Goal: Contribute content: Contribute content

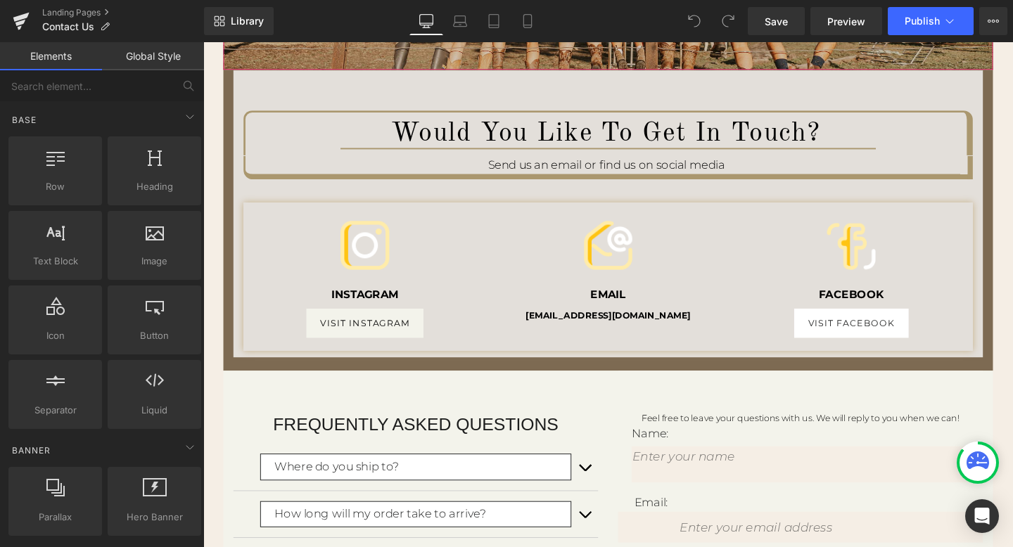
scroll to position [460, 0]
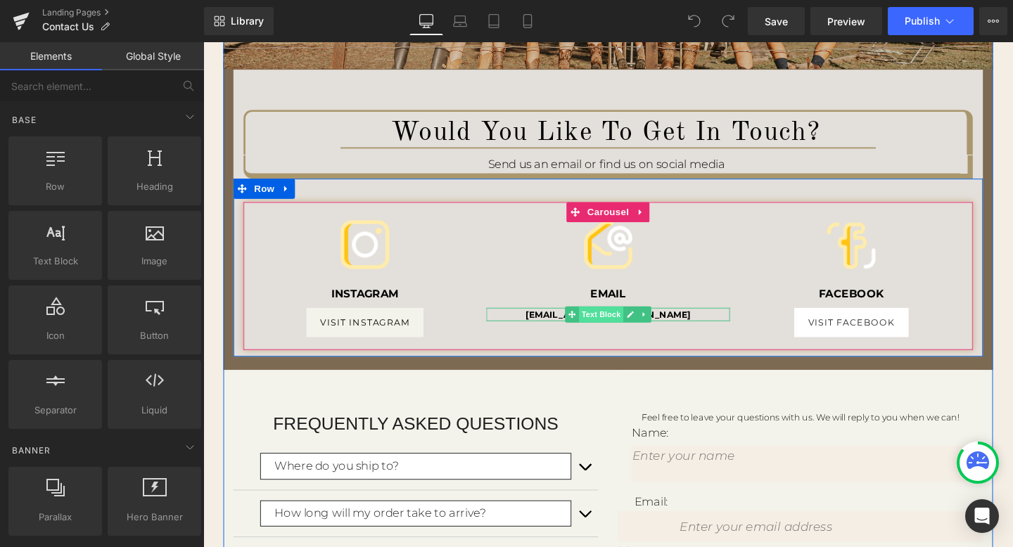
click at [628, 330] on span "Text Block" at bounding box center [621, 328] width 46 height 17
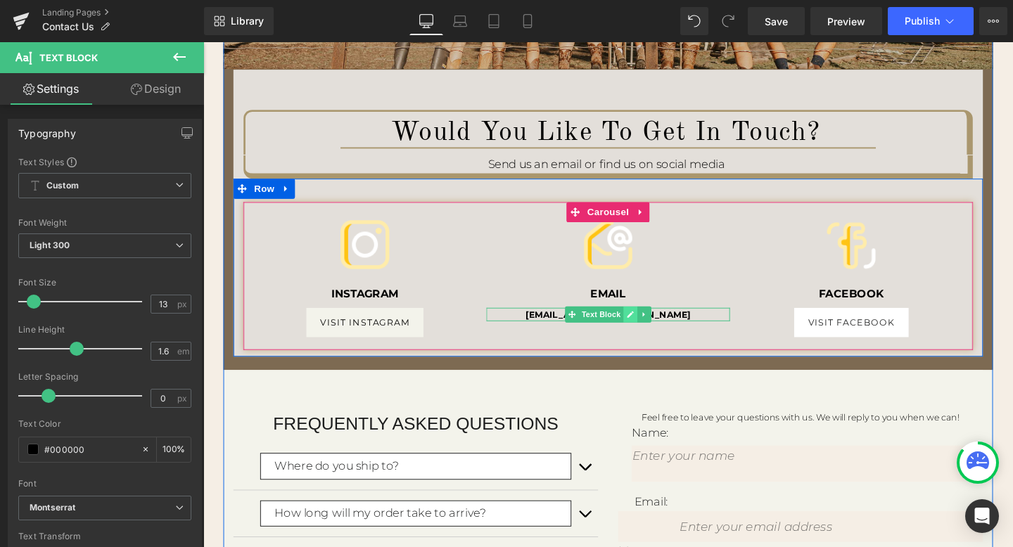
click at [652, 324] on icon at bounding box center [652, 328] width 8 height 8
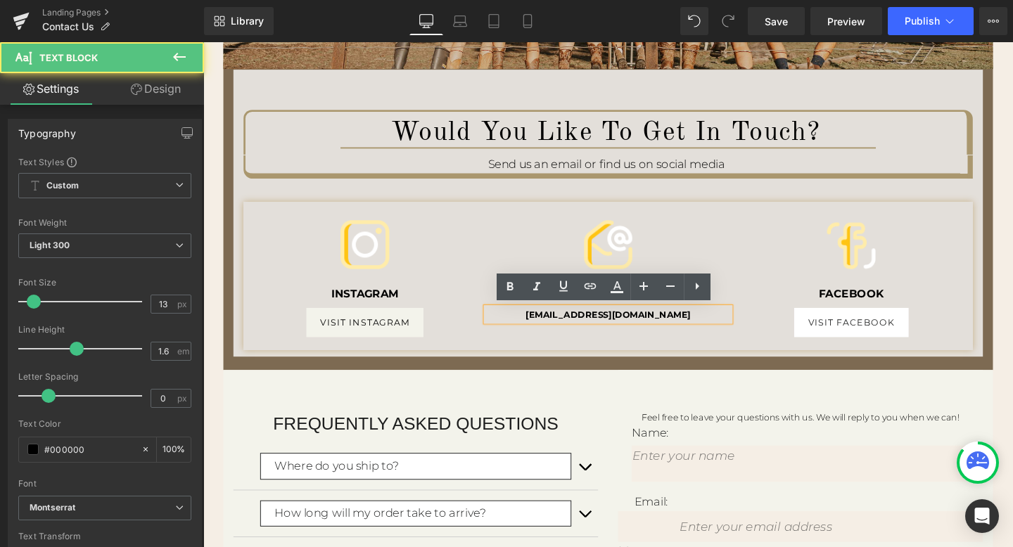
click at [644, 329] on strong "[EMAIL_ADDRESS][DOMAIN_NAME]" at bounding box center [629, 328] width 174 height 11
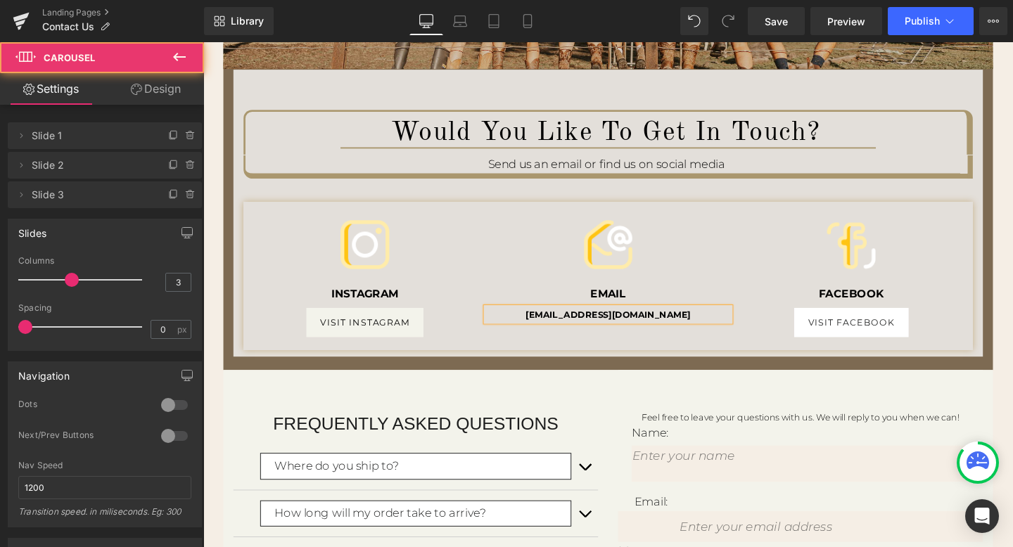
click at [677, 360] on div "Image INSTAGRAM Text Block VISIT INSTAGRAM [GEOGRAPHIC_DATA] Image EMAIL Text B…" at bounding box center [629, 287] width 767 height 155
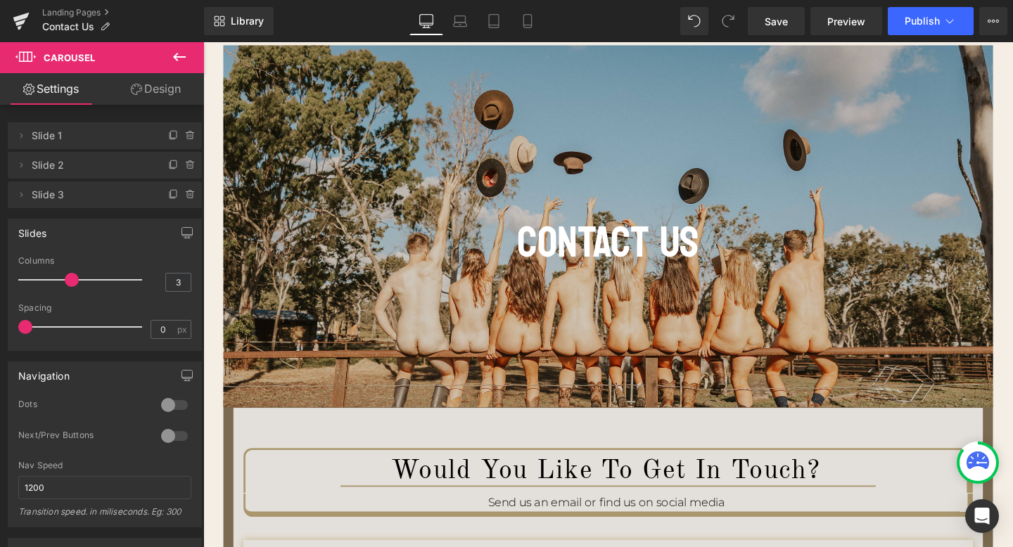
scroll to position [99, 0]
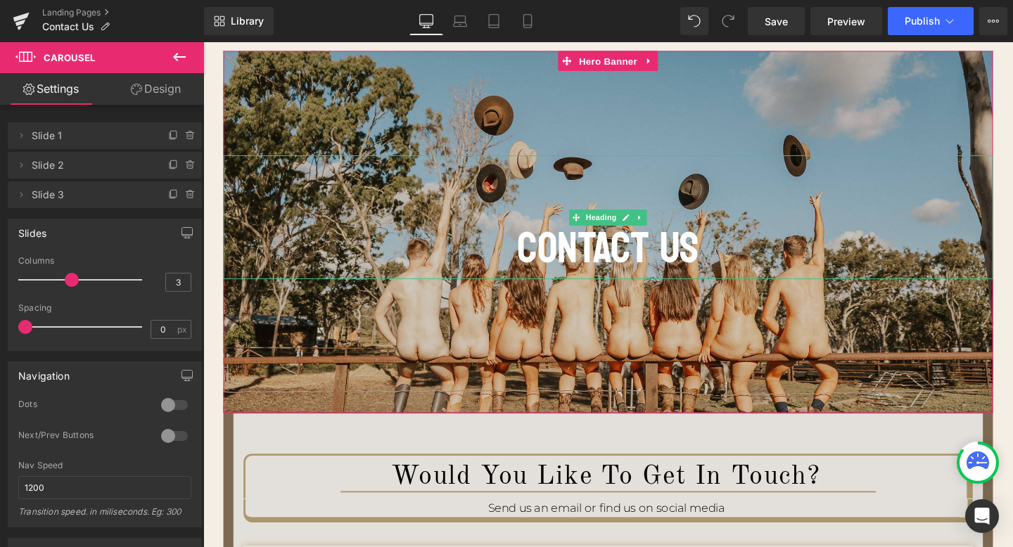
click at [492, 191] on h1 at bounding box center [628, 193] width 809 height 65
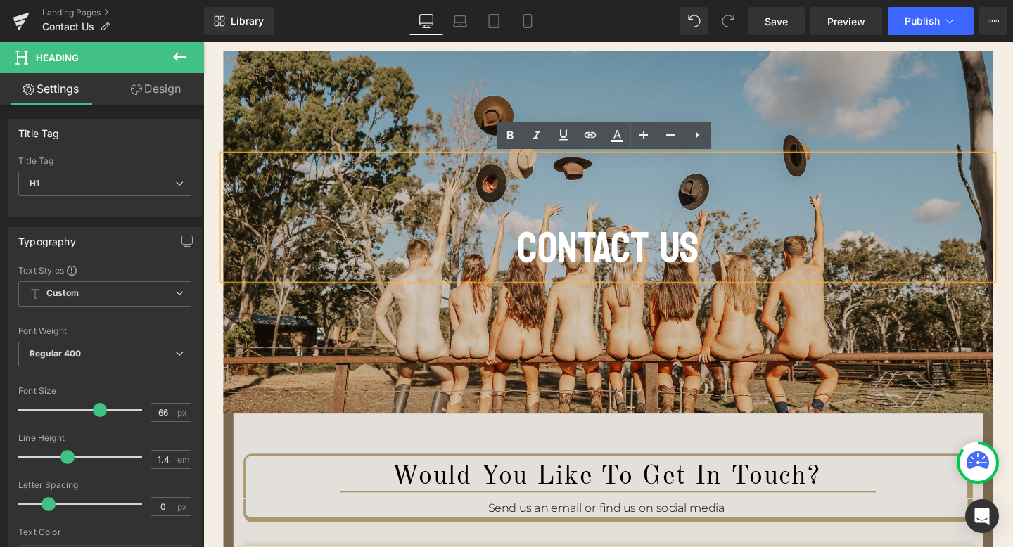
click at [411, 87] on div at bounding box center [628, 241] width 809 height 381
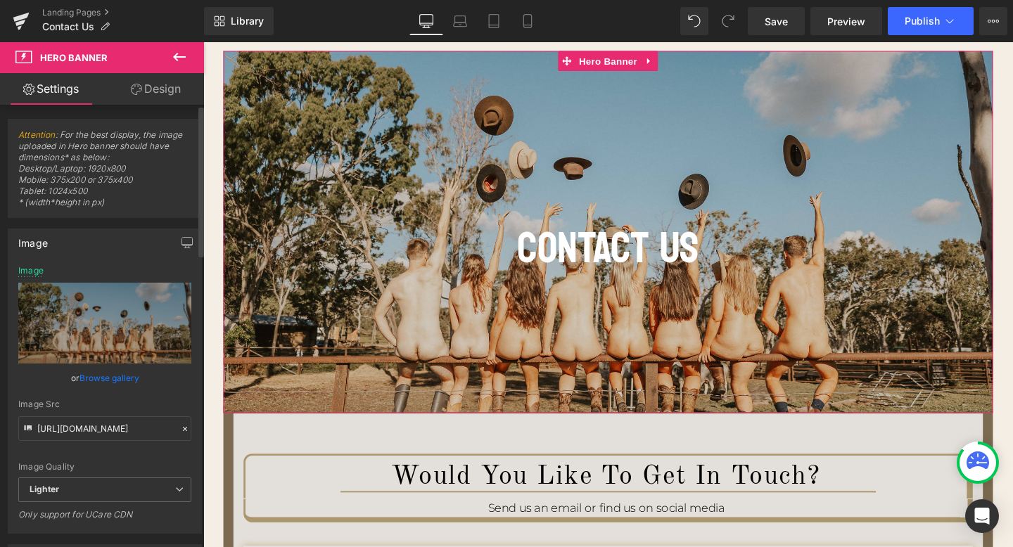
click at [96, 376] on link "Browse gallery" at bounding box center [110, 378] width 60 height 25
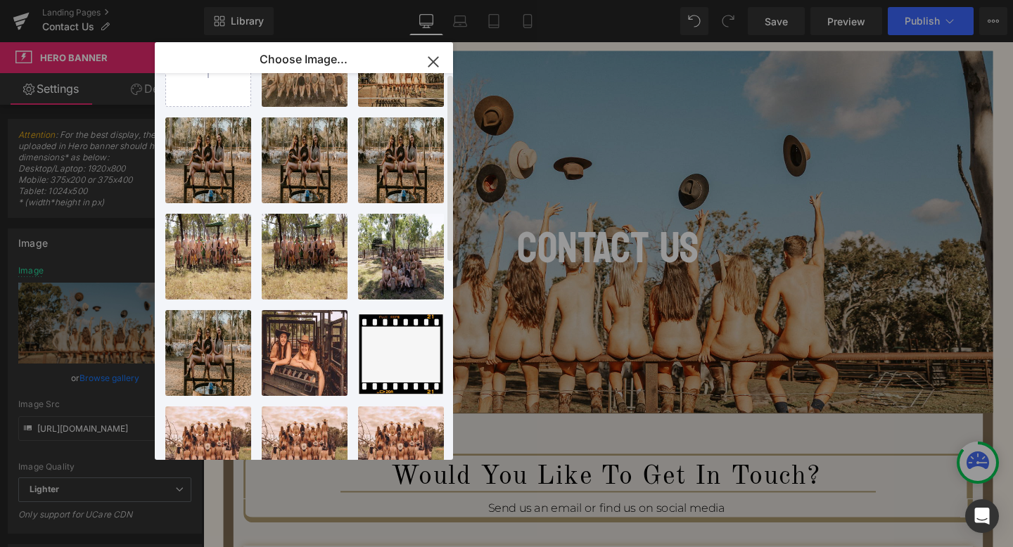
scroll to position [0, 0]
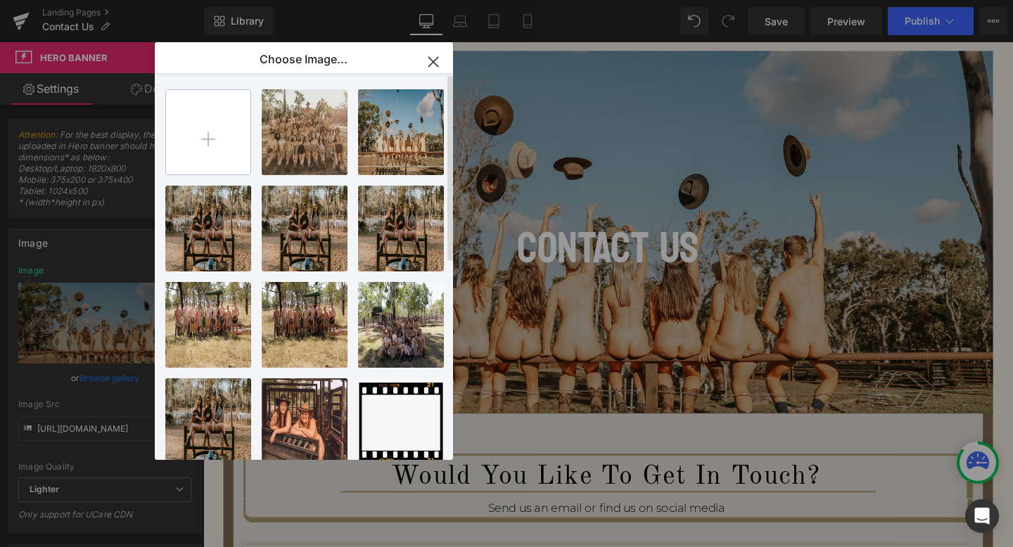
click at [236, 120] on input "file" at bounding box center [208, 132] width 84 height 84
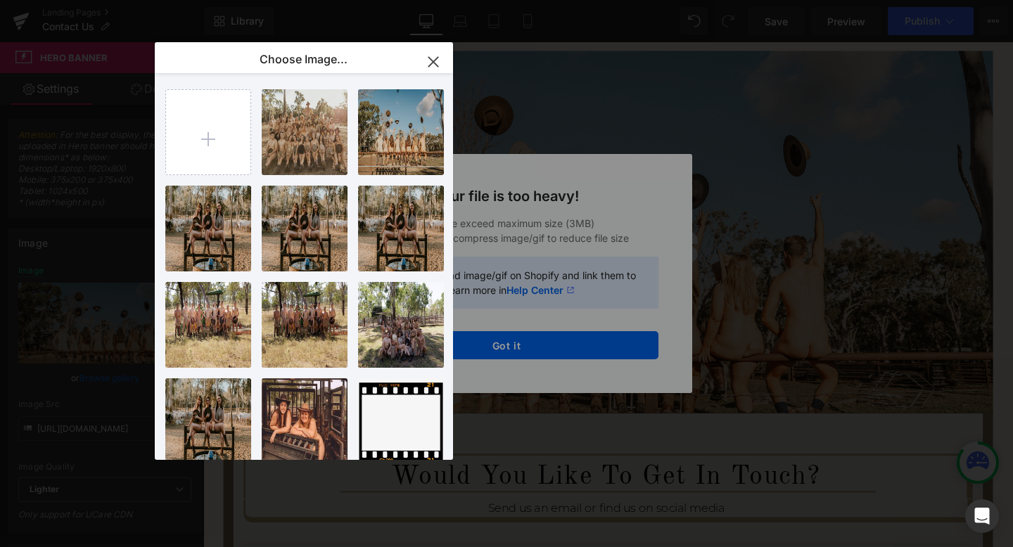
click at [602, 0] on div "Text Color Highlight Color #333333 Edit or remove link: Edit - Unlink - Cancel …" at bounding box center [506, 0] width 1013 height 0
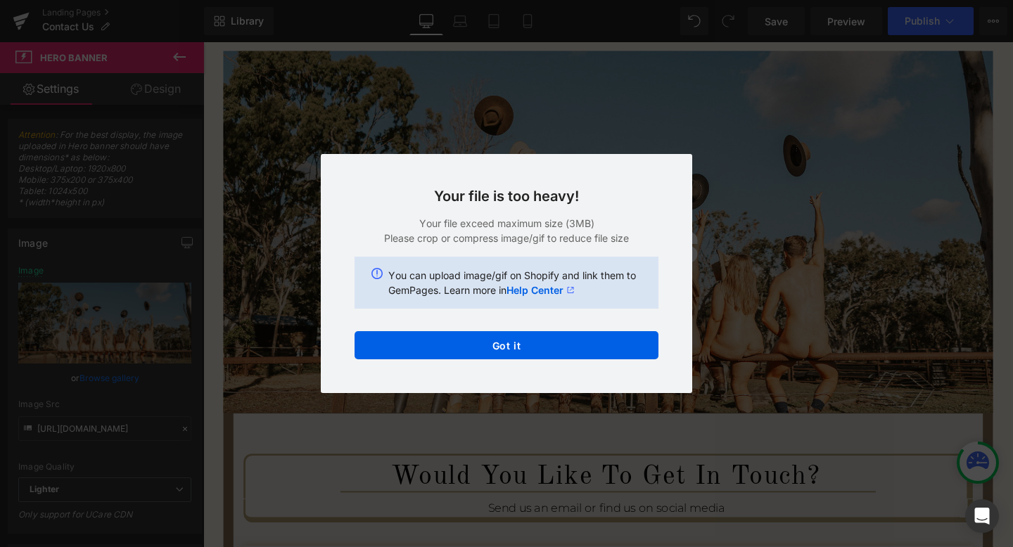
drag, startPoint x: 568, startPoint y: 223, endPoint x: 609, endPoint y: 225, distance: 41.6
click at [610, 226] on p "Your file exceed maximum size (3MB)" at bounding box center [507, 223] width 304 height 15
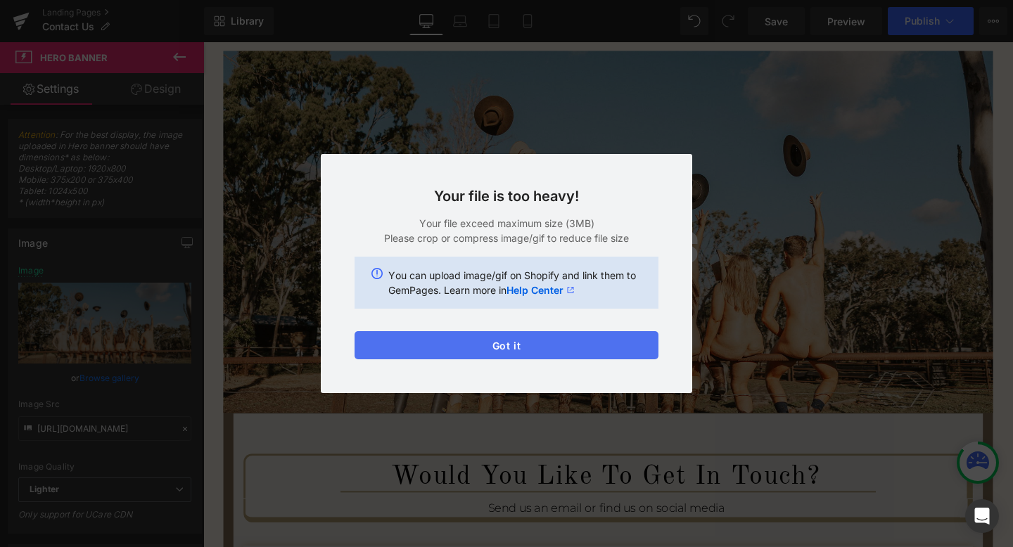
click at [493, 338] on button "Got it" at bounding box center [507, 345] width 304 height 28
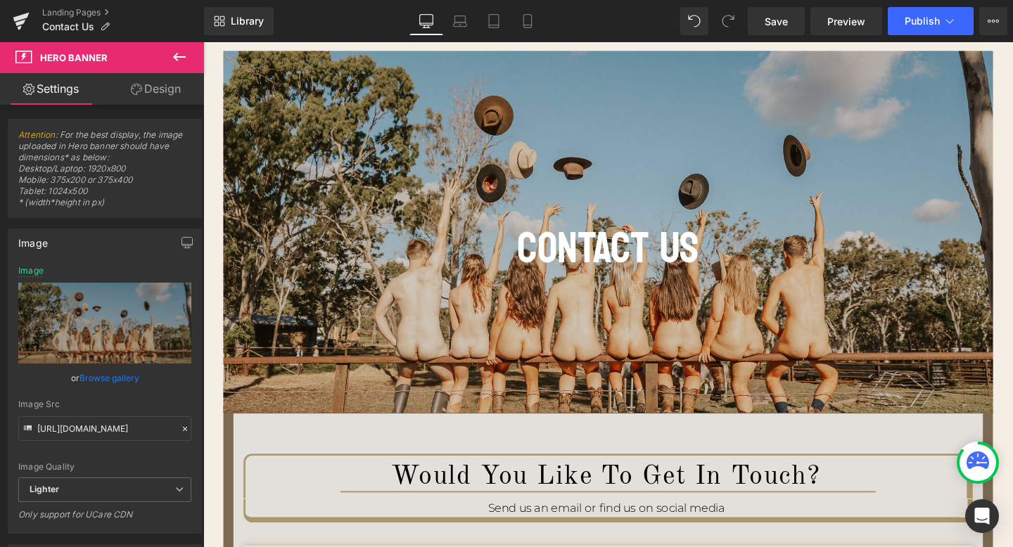
click at [971, 468] on icon at bounding box center [978, 461] width 23 height 18
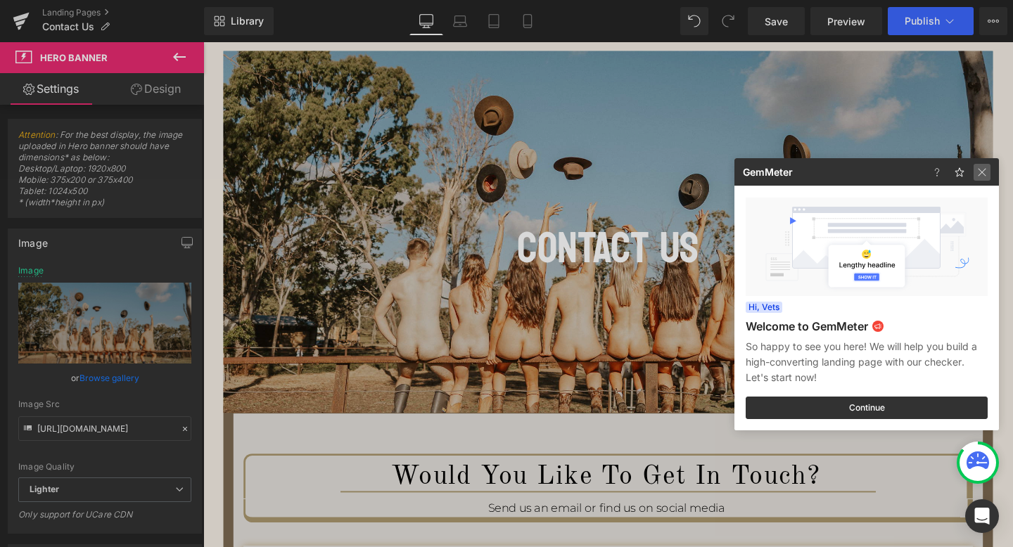
click at [984, 175] on img at bounding box center [982, 172] width 17 height 17
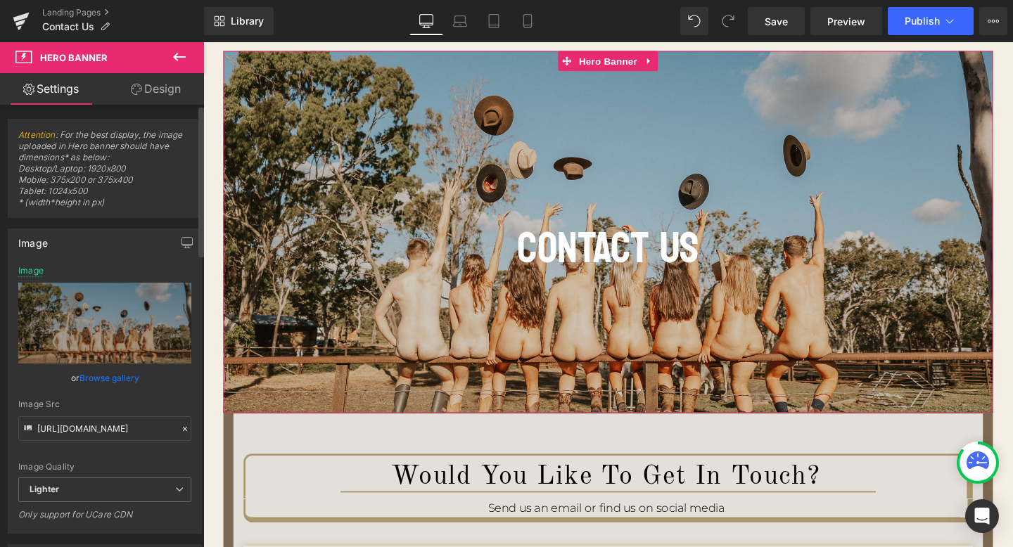
click at [116, 375] on link "Browse gallery" at bounding box center [110, 378] width 60 height 25
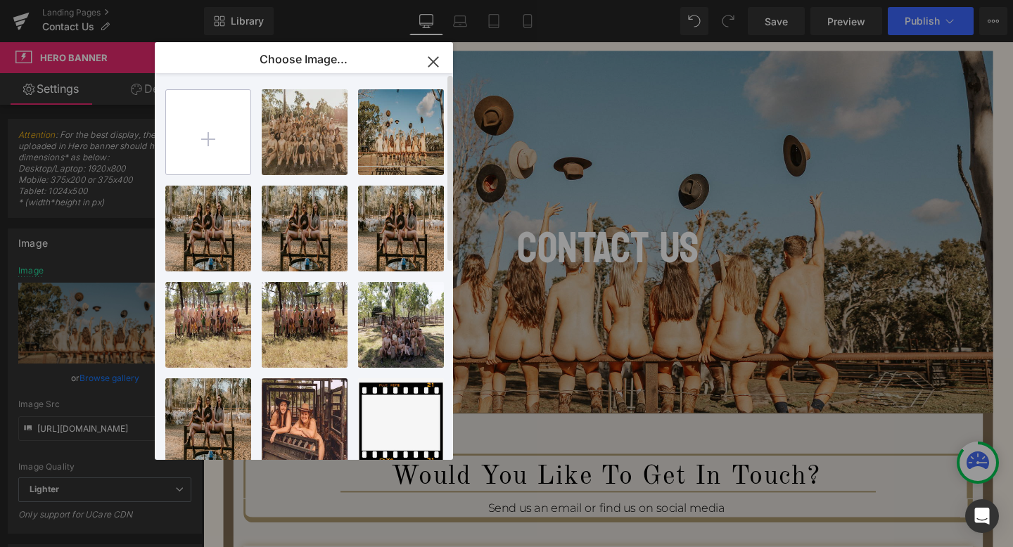
click at [193, 151] on input "file" at bounding box center [208, 132] width 84 height 84
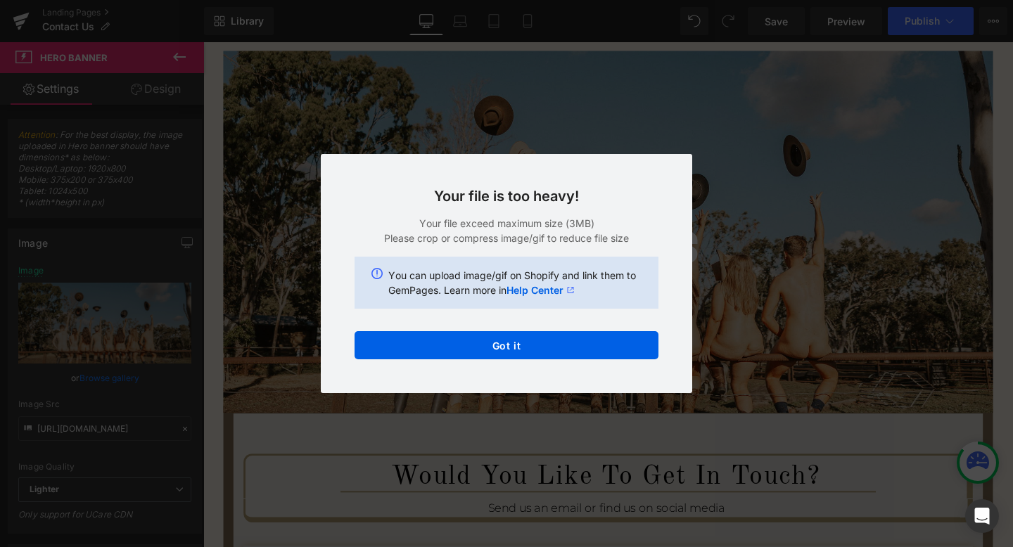
click at [594, 0] on div "Text Color Highlight Color #333333 Edit or remove link: Edit - Unlink - Cancel …" at bounding box center [506, 0] width 1013 height 0
drag, startPoint x: 570, startPoint y: 221, endPoint x: 606, endPoint y: 221, distance: 36.6
click at [606, 221] on p "Your file exceed maximum size (3MB)" at bounding box center [507, 223] width 304 height 15
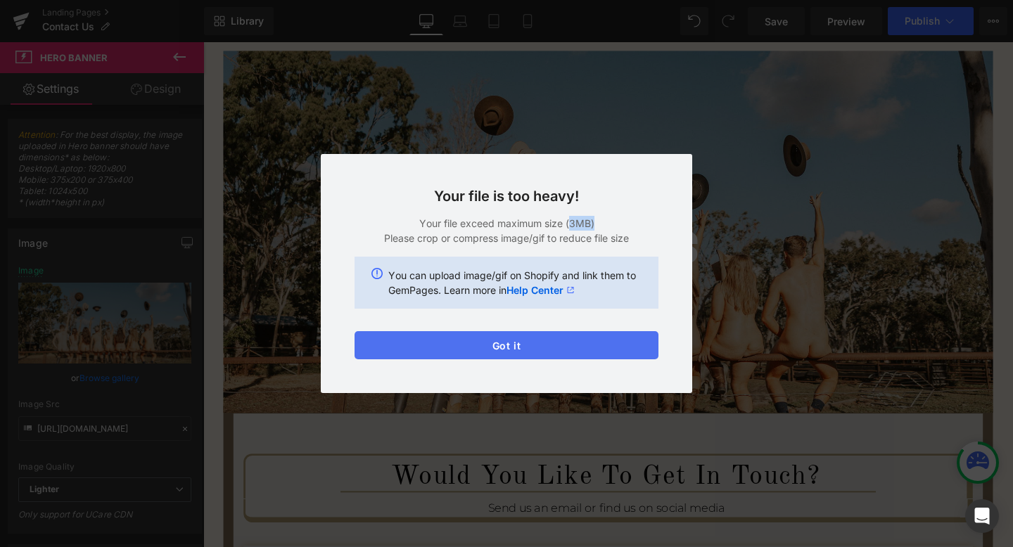
click at [526, 345] on button "Got it" at bounding box center [507, 345] width 304 height 28
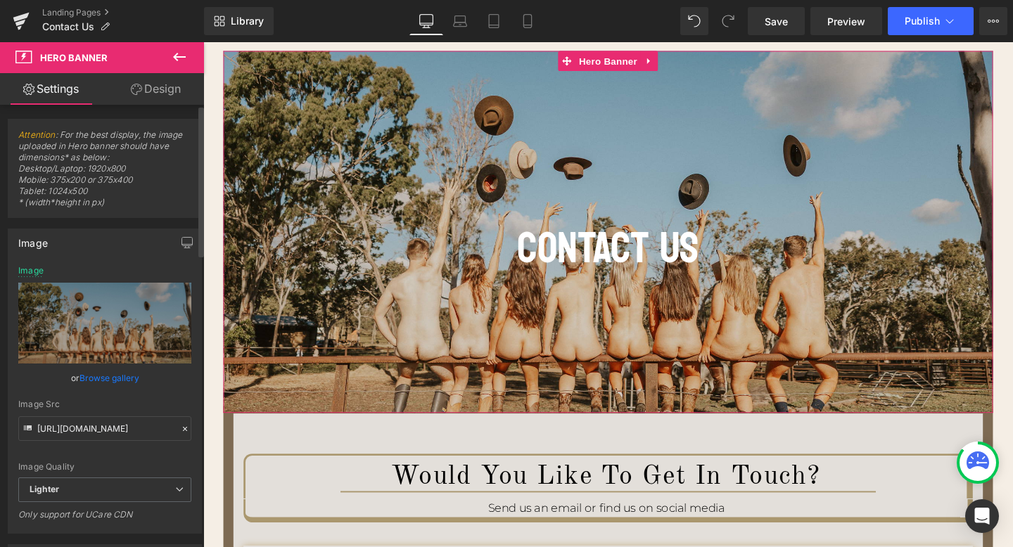
click at [119, 379] on link "Browse gallery" at bounding box center [110, 378] width 60 height 25
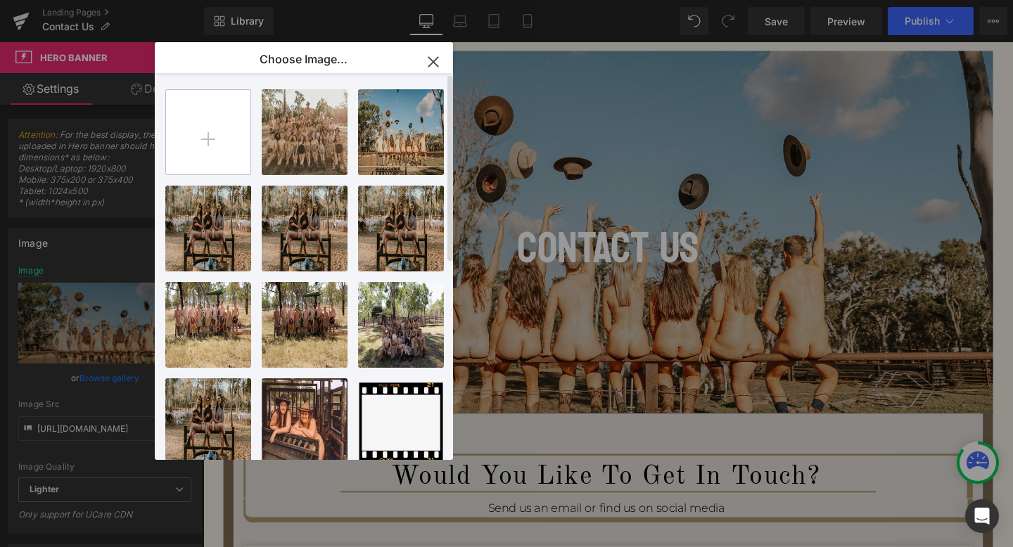
click at [217, 128] on input "file" at bounding box center [208, 132] width 84 height 84
type input "C:\fakepath\[DATE].jpg"
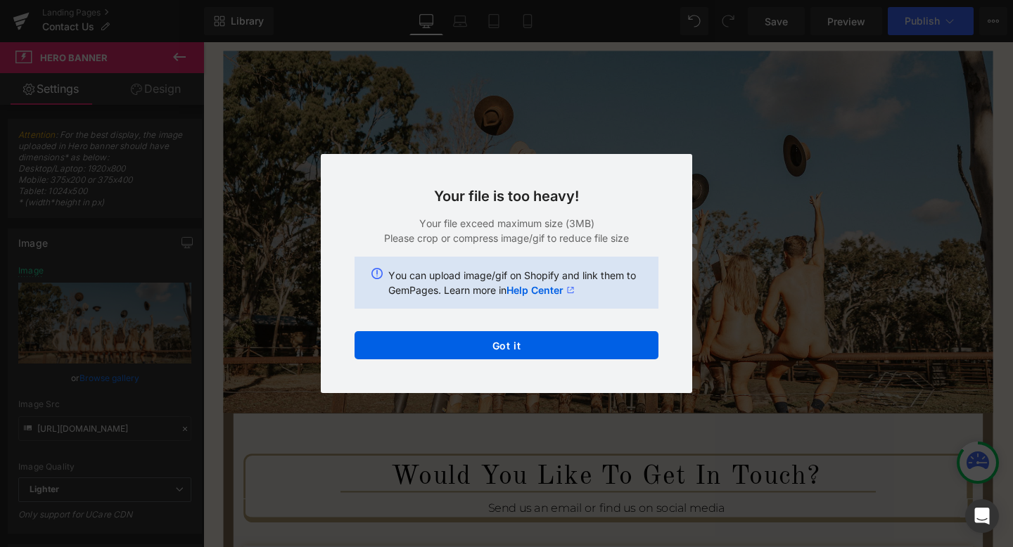
click at [563, 0] on div "Text Color Highlight Color #333333 Edit or remove link: Edit - Unlink - Cancel …" at bounding box center [506, 0] width 1013 height 0
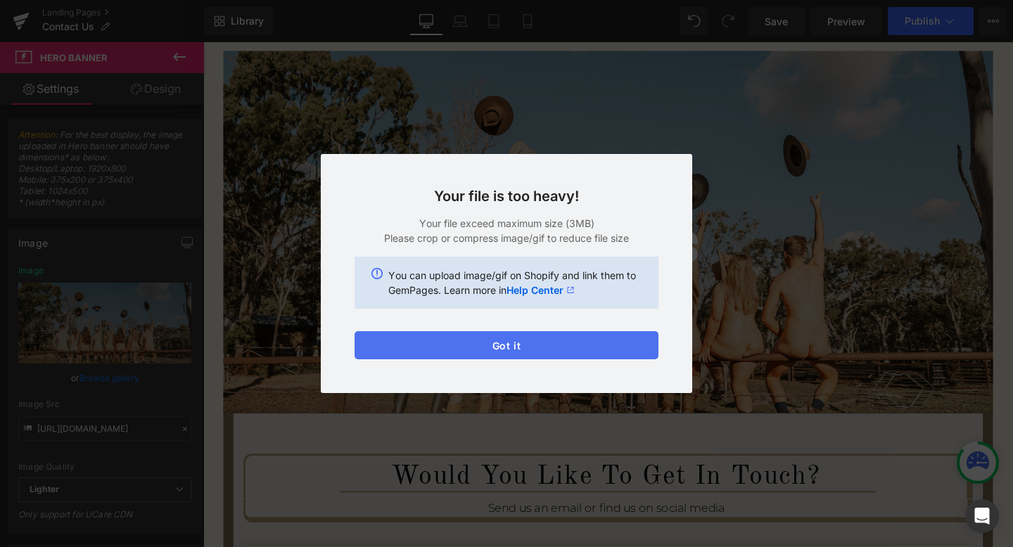
click at [561, 345] on button "Got it" at bounding box center [507, 345] width 304 height 28
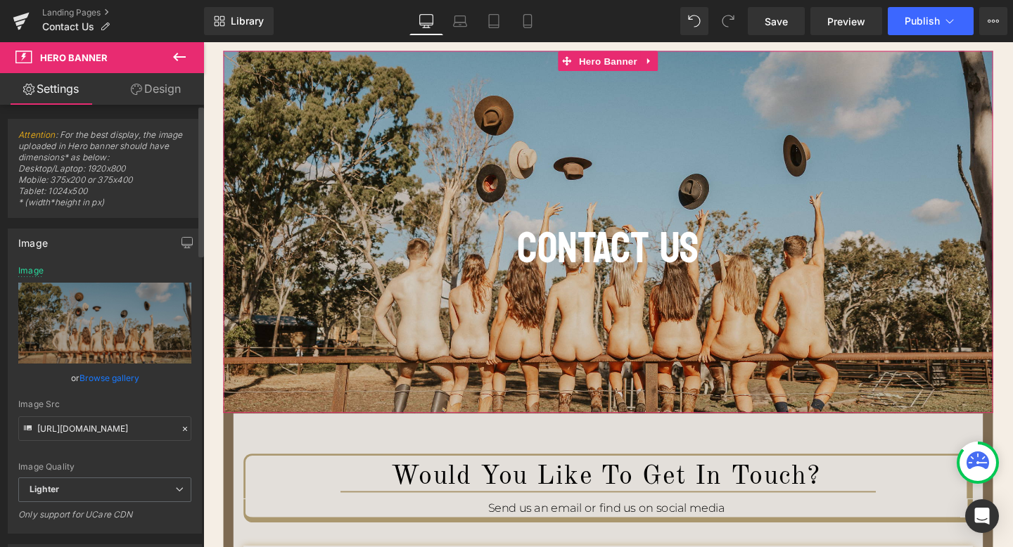
click at [107, 376] on link "Browse gallery" at bounding box center [110, 378] width 60 height 25
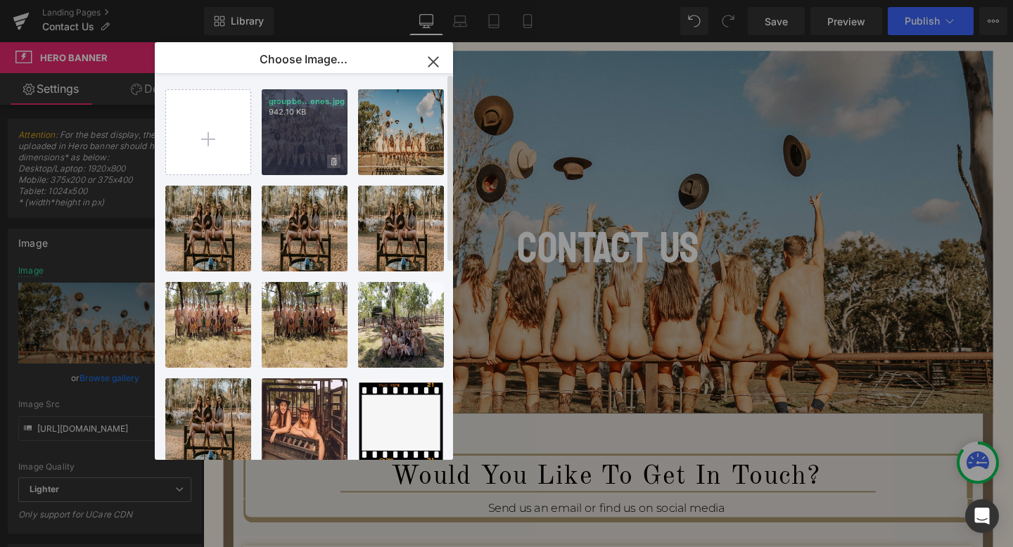
click at [336, 165] on icon at bounding box center [333, 162] width 5 height 9
click at [288, 164] on span "Yes" at bounding box center [286, 161] width 35 height 15
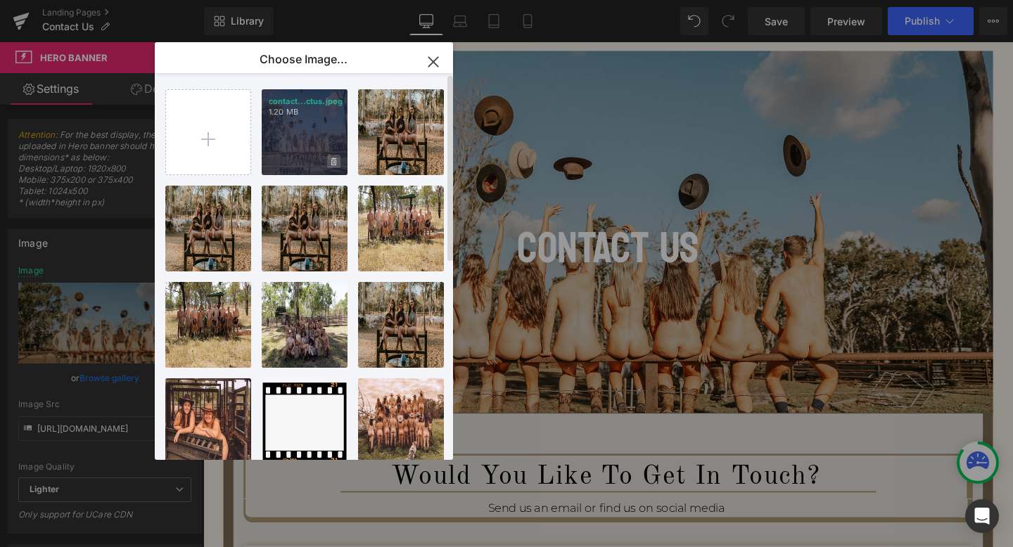
click at [330, 163] on span at bounding box center [333, 161] width 13 height 13
click at [236, 127] on input "file" at bounding box center [208, 132] width 84 height 84
drag, startPoint x: 428, startPoint y: 63, endPoint x: 246, endPoint y: 23, distance: 187.3
click at [428, 63] on icon "button" at bounding box center [433, 62] width 23 height 23
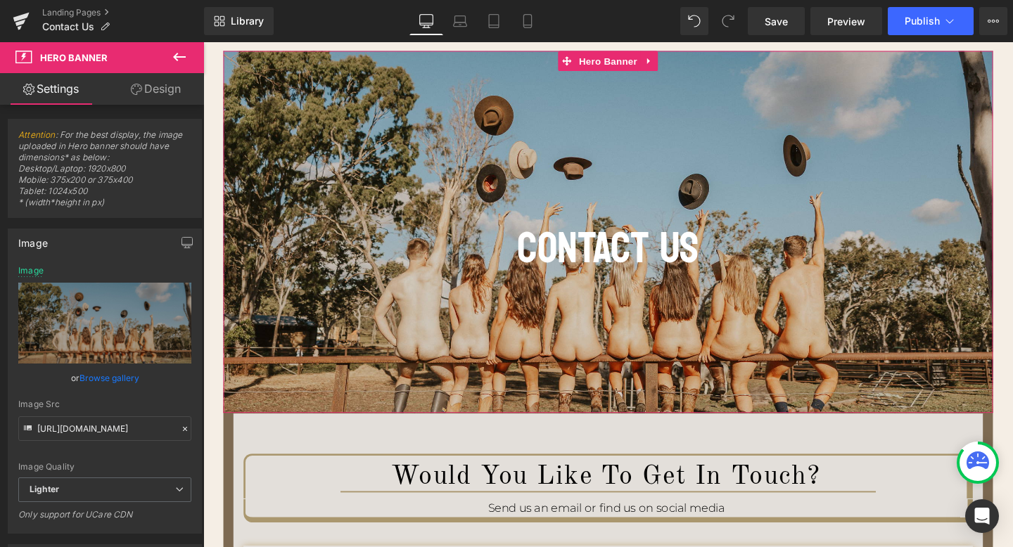
click at [530, 320] on div at bounding box center [628, 241] width 809 height 381
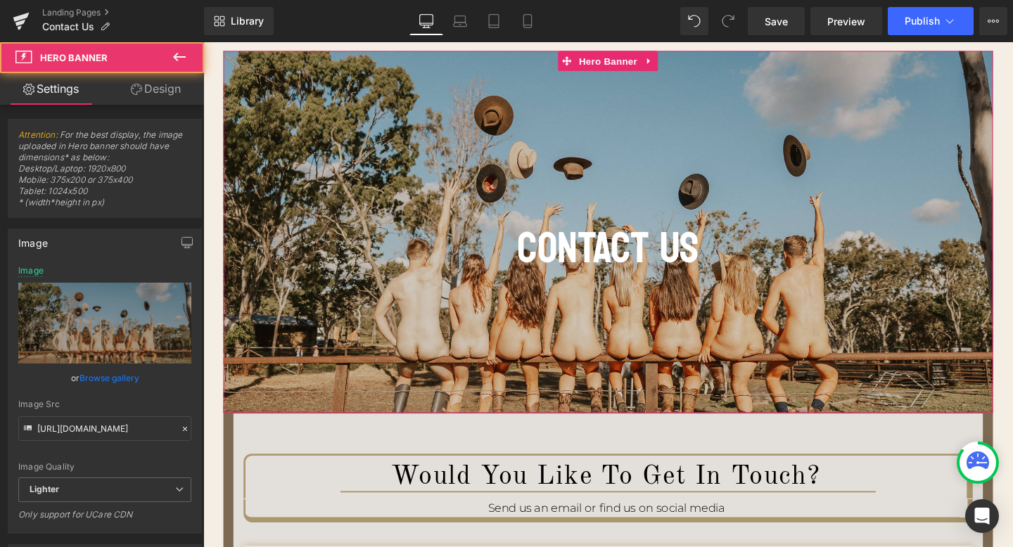
click at [321, 317] on div at bounding box center [628, 241] width 809 height 381
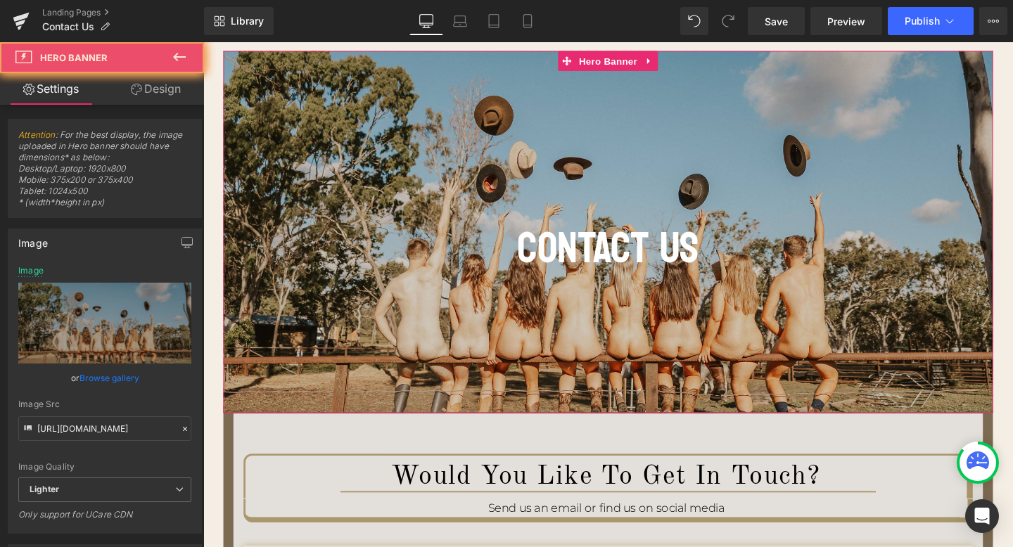
click at [321, 317] on div at bounding box center [628, 241] width 809 height 381
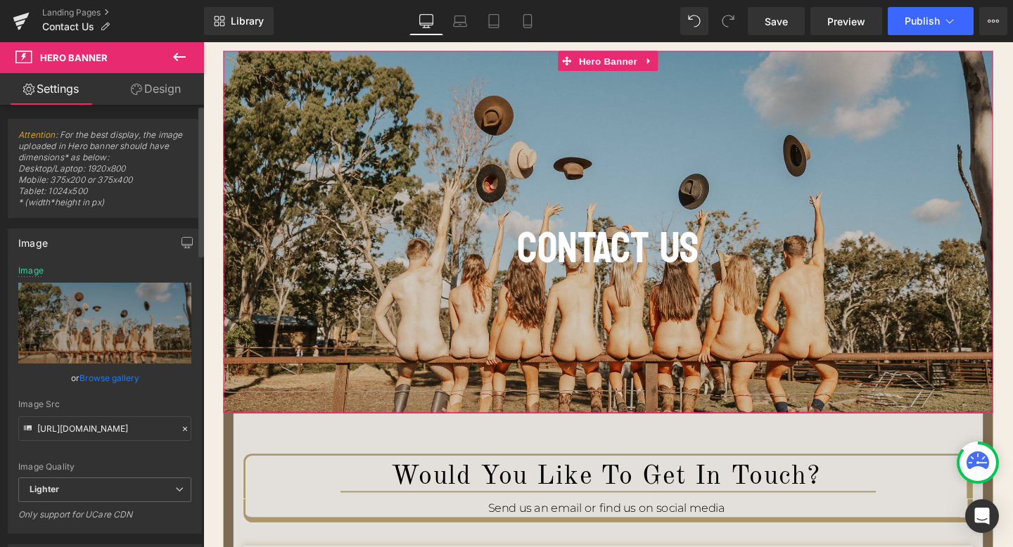
click at [93, 364] on div "Image Quality Lighter Lightest Lighter Lighter Lightest Only support for UCare …" at bounding box center [104, 372] width 173 height 212
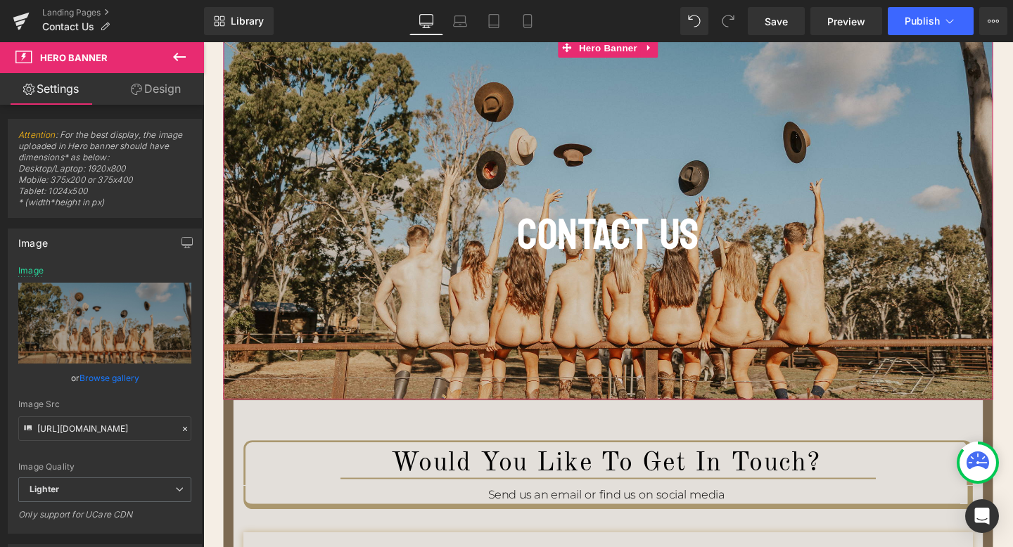
scroll to position [130, 0]
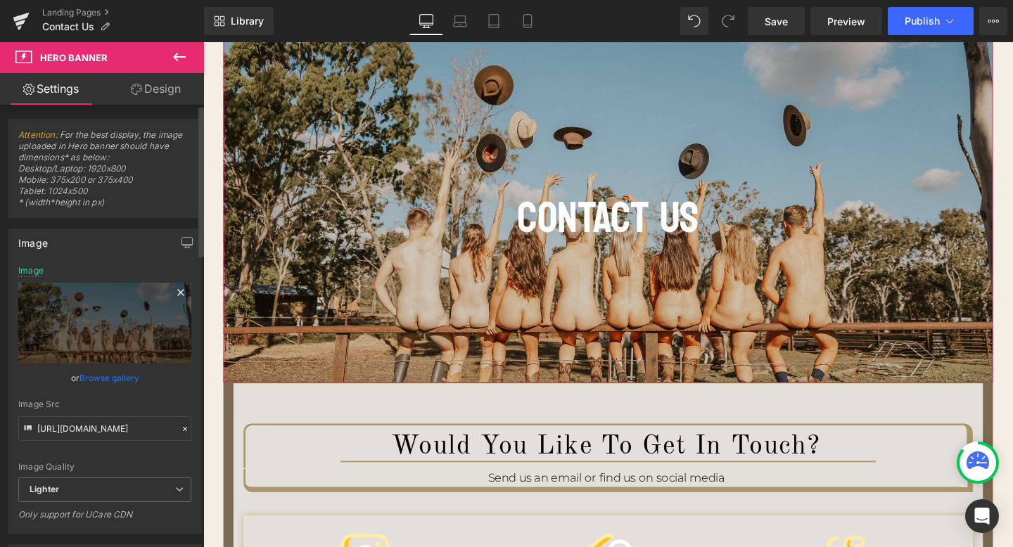
click at [32, 276] on div "Image Replace Image Upload image" at bounding box center [104, 315] width 173 height 98
click at [28, 268] on div "Image" at bounding box center [30, 271] width 25 height 10
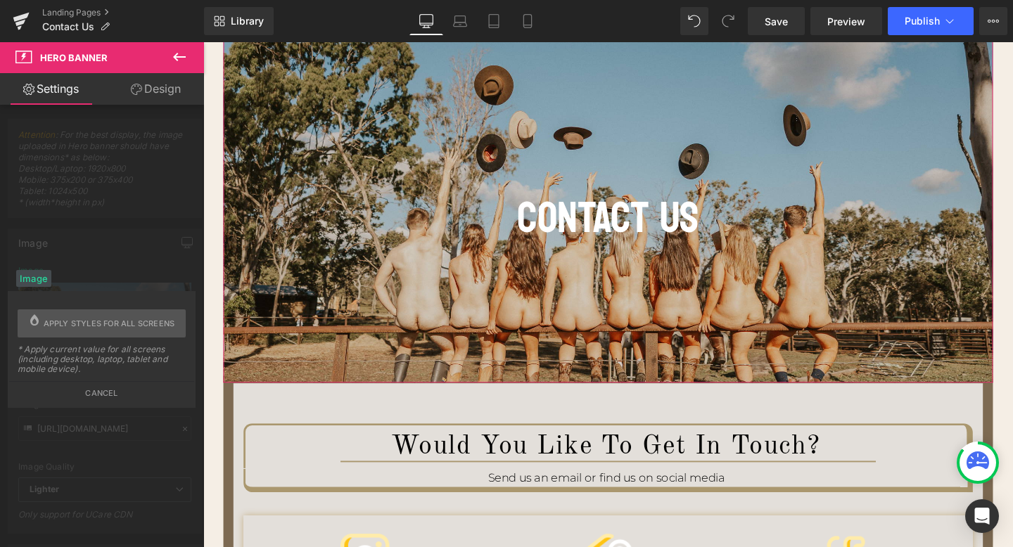
click at [92, 390] on button "Cancel" at bounding box center [101, 389] width 185 height 16
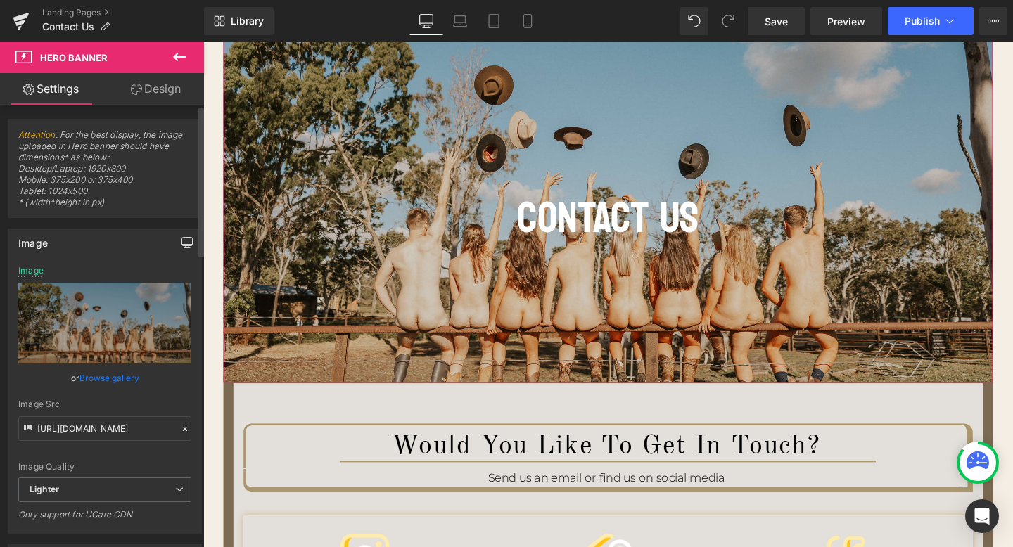
click at [182, 243] on icon "button" at bounding box center [187, 242] width 11 height 11
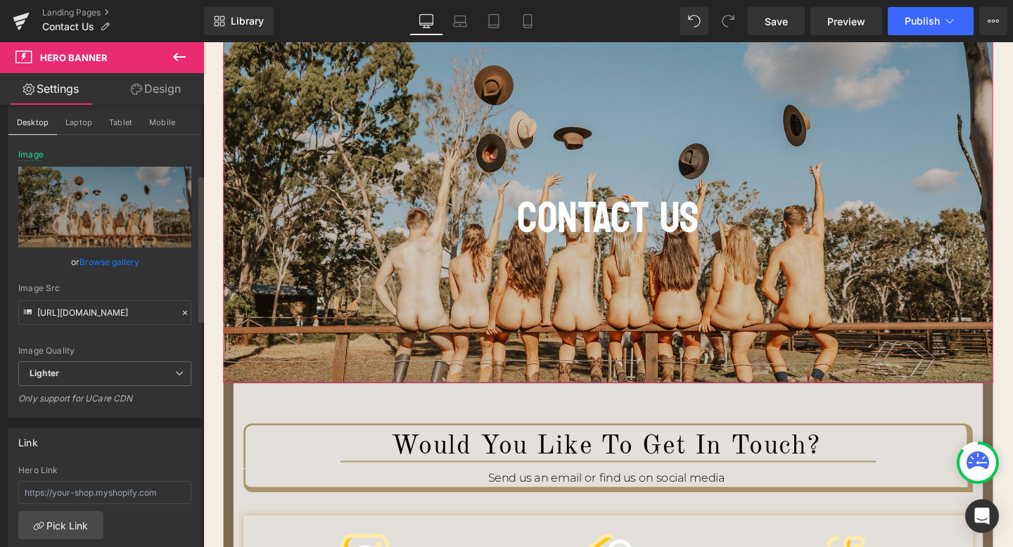
scroll to position [0, 0]
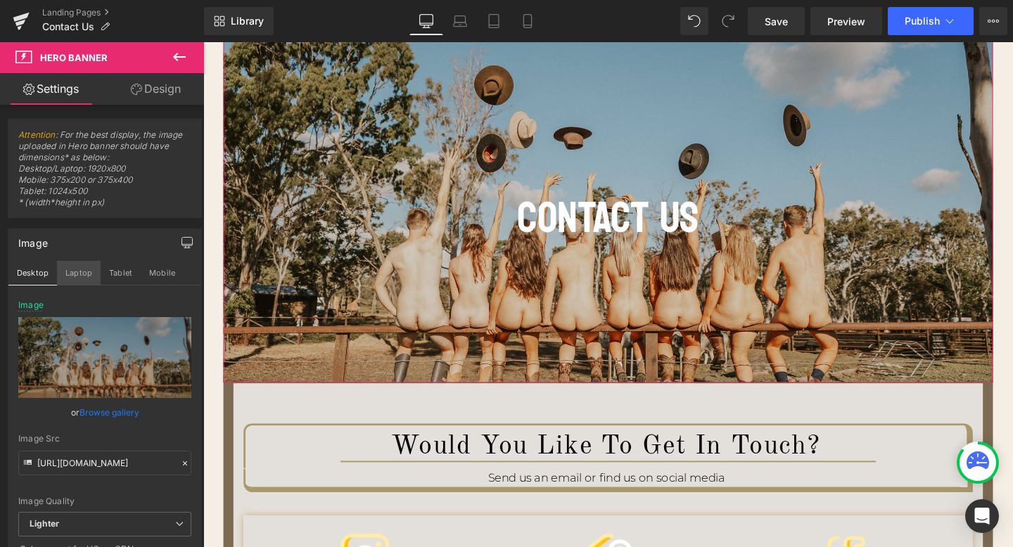
click at [87, 278] on button "Laptop" at bounding box center [79, 273] width 44 height 24
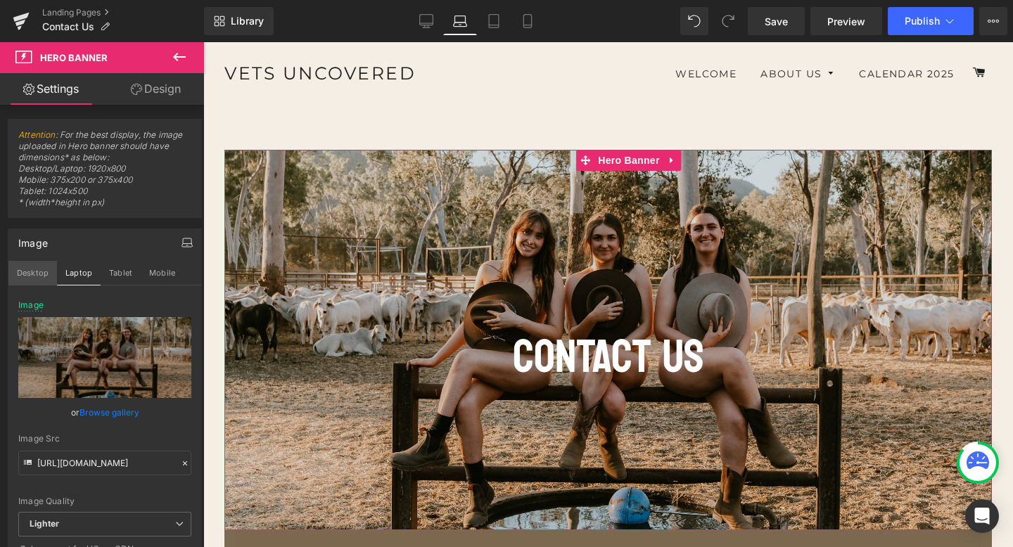
click at [40, 272] on button "Desktop" at bounding box center [32, 273] width 49 height 24
type input "[URL][DOMAIN_NAME]"
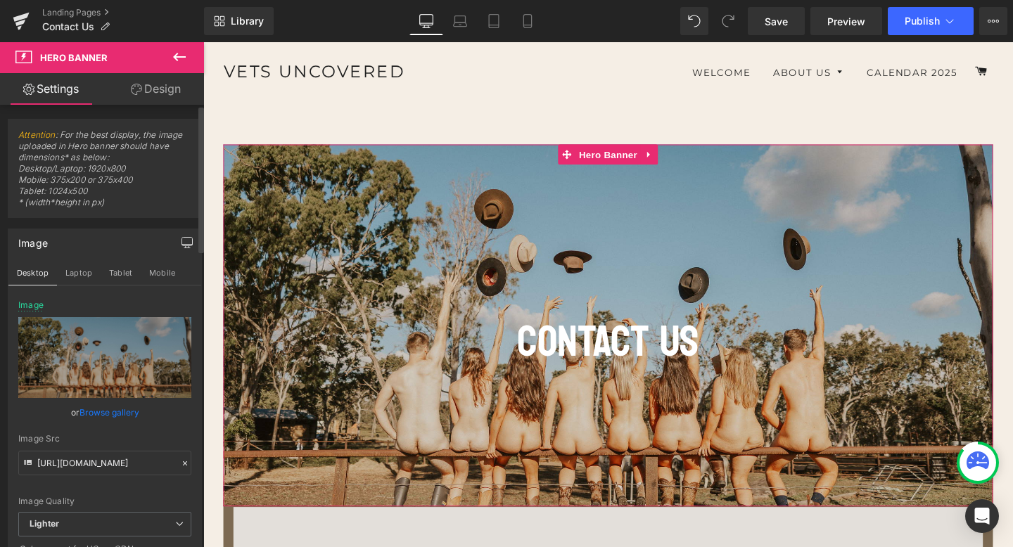
click at [119, 412] on link "Browse gallery" at bounding box center [110, 412] width 60 height 25
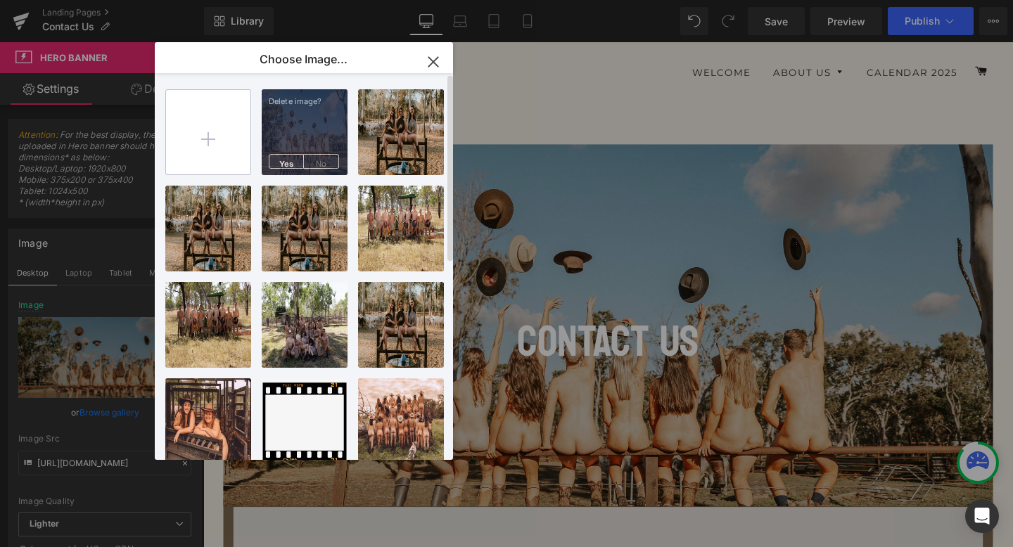
click at [222, 139] on input "file" at bounding box center [208, 132] width 84 height 84
type input "C:\fakepath\cover 1020.png"
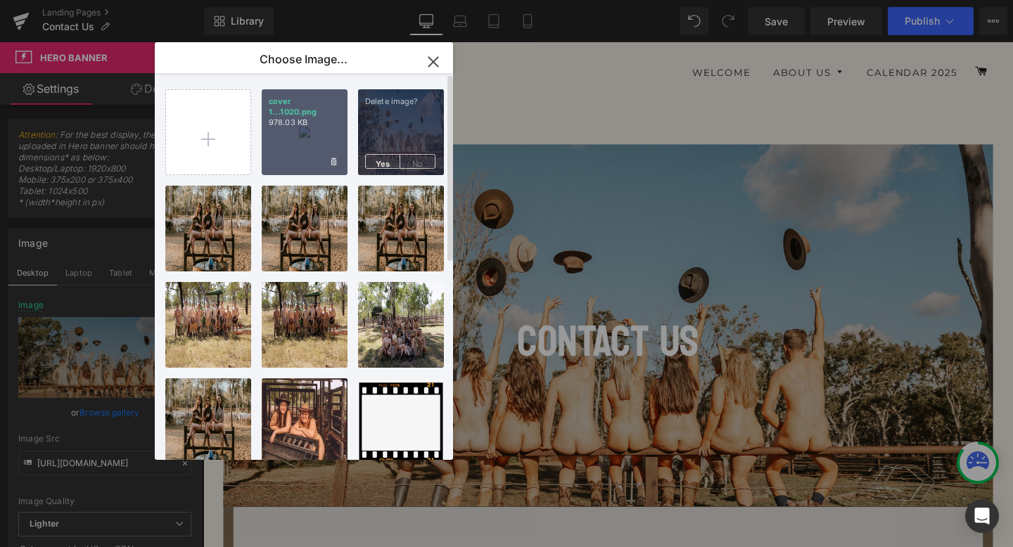
click at [292, 129] on div "cover 1...1020.png 978.03 KB" at bounding box center [305, 132] width 86 height 86
type input "[URL][DOMAIN_NAME]"
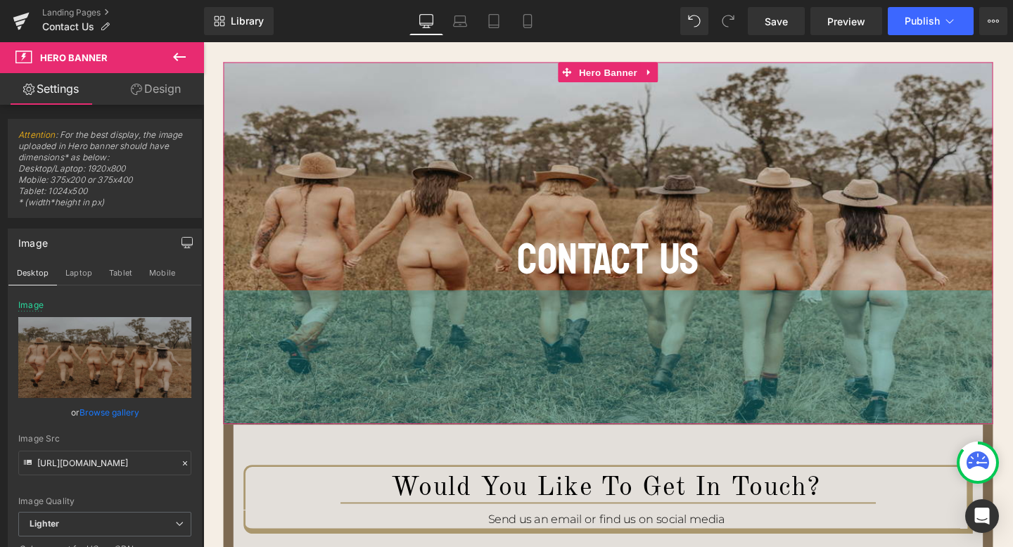
scroll to position [44, 0]
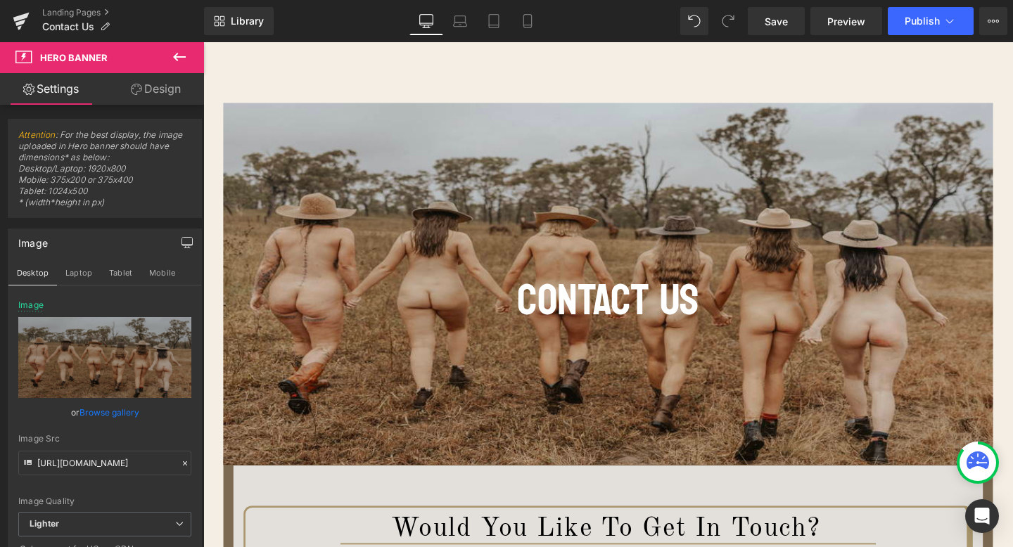
click at [203, 42] on div "200px" at bounding box center [203, 42] width 0 height 0
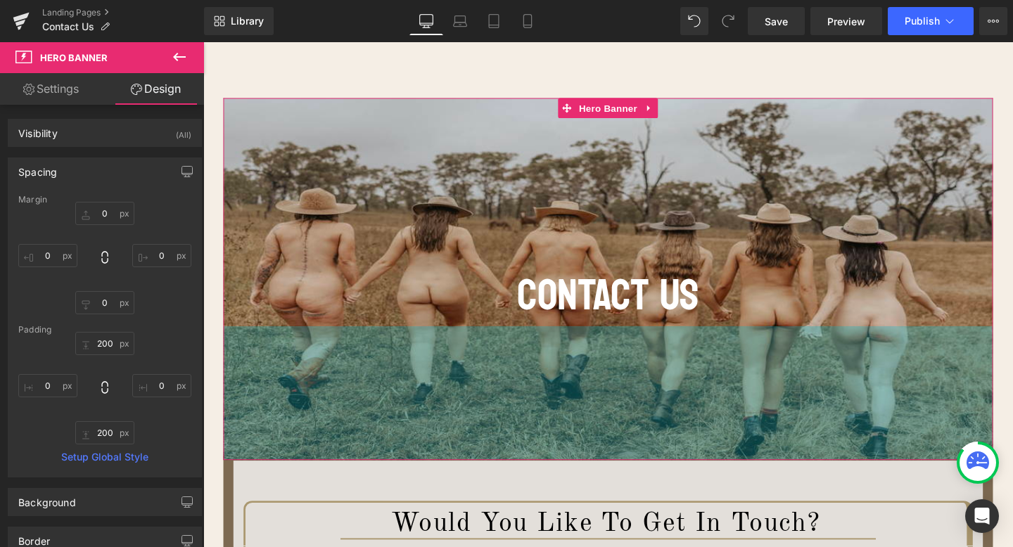
scroll to position [45, 0]
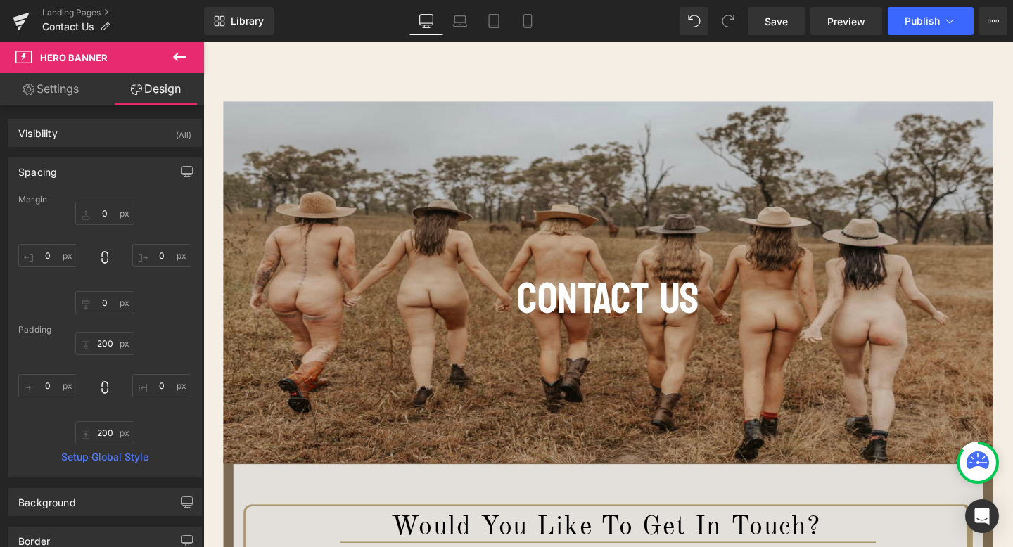
click at [178, 56] on icon at bounding box center [179, 57] width 13 height 8
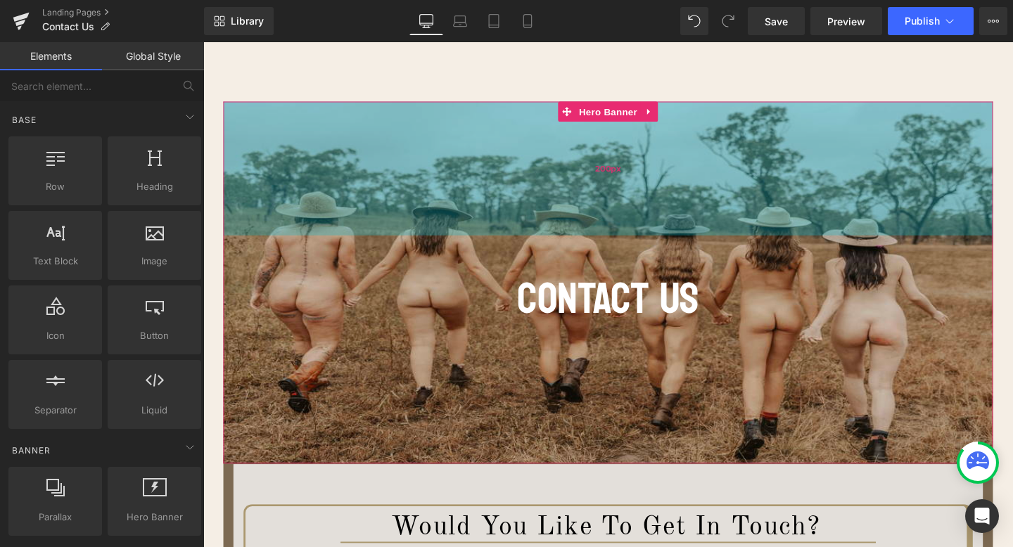
click at [335, 138] on div "200px" at bounding box center [628, 175] width 809 height 141
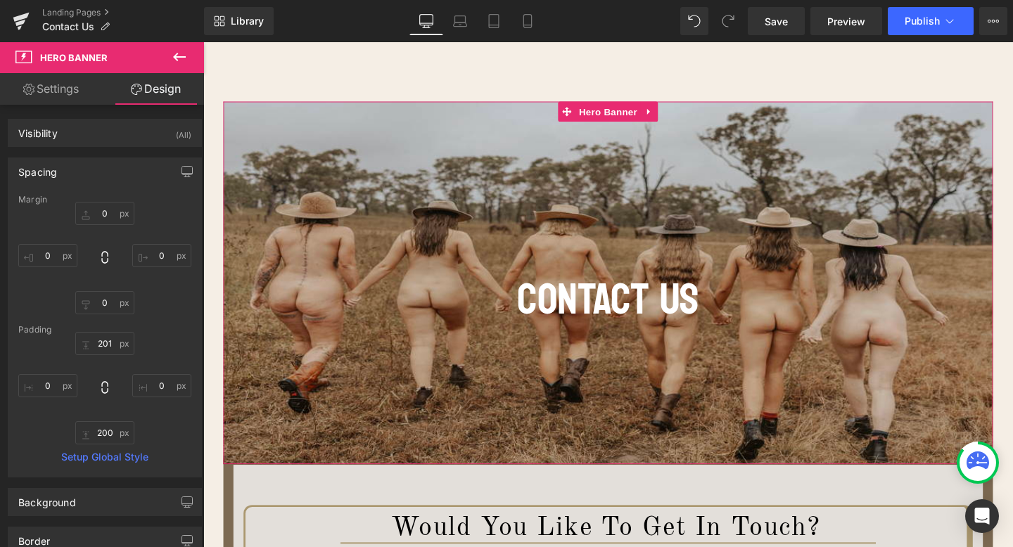
click at [77, 89] on link "Settings" at bounding box center [51, 89] width 102 height 32
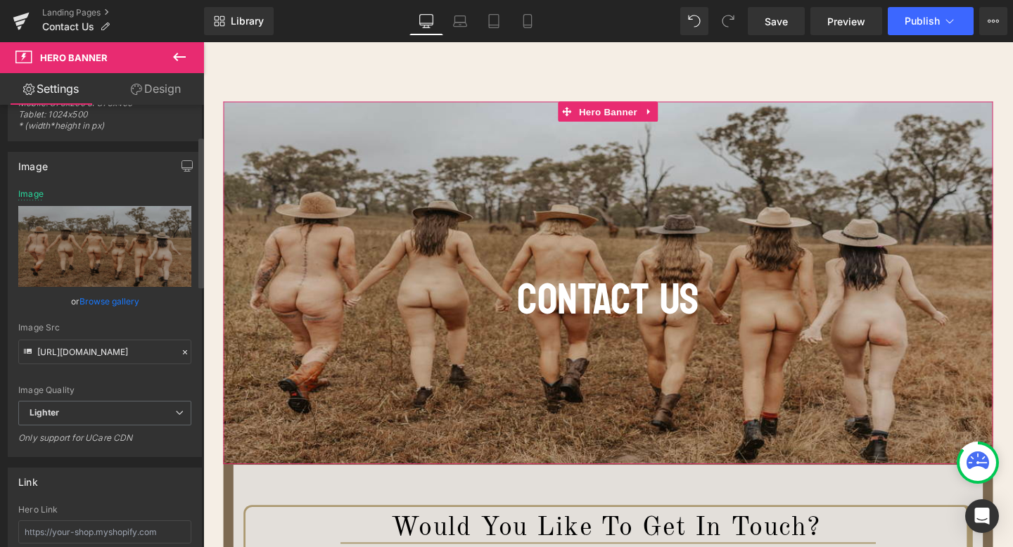
scroll to position [100, 0]
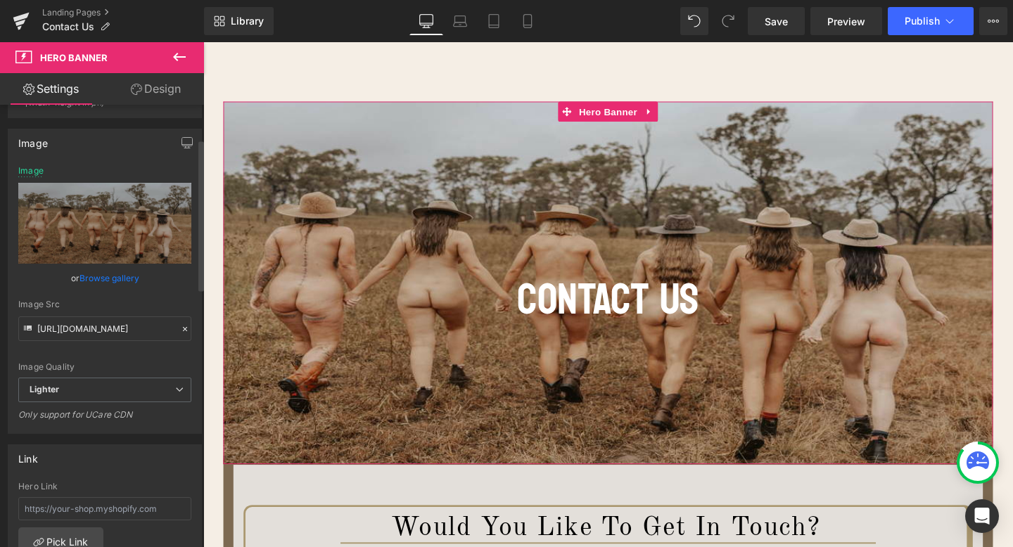
click at [106, 274] on link "Browse gallery" at bounding box center [110, 278] width 60 height 25
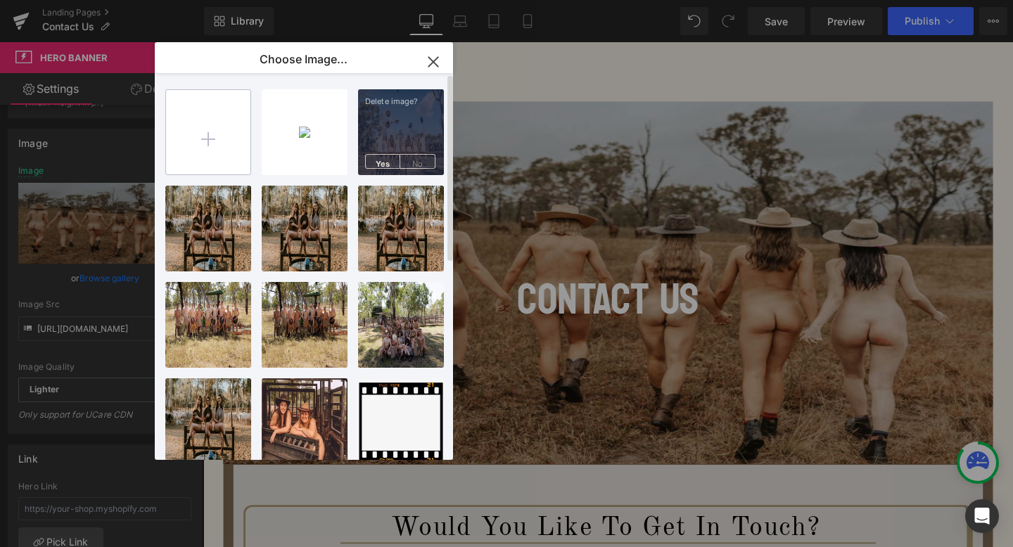
click at [197, 151] on input "file" at bounding box center [208, 132] width 84 height 84
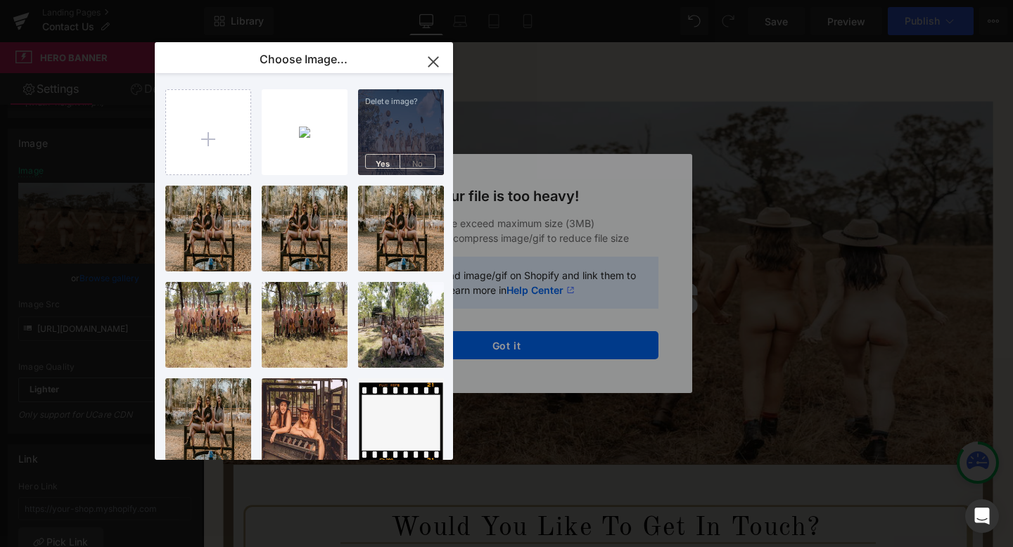
click at [614, 0] on div "Text Color Highlight Color #333333 Edit or remove link: Edit - Unlink - Cancel …" at bounding box center [506, 0] width 1013 height 0
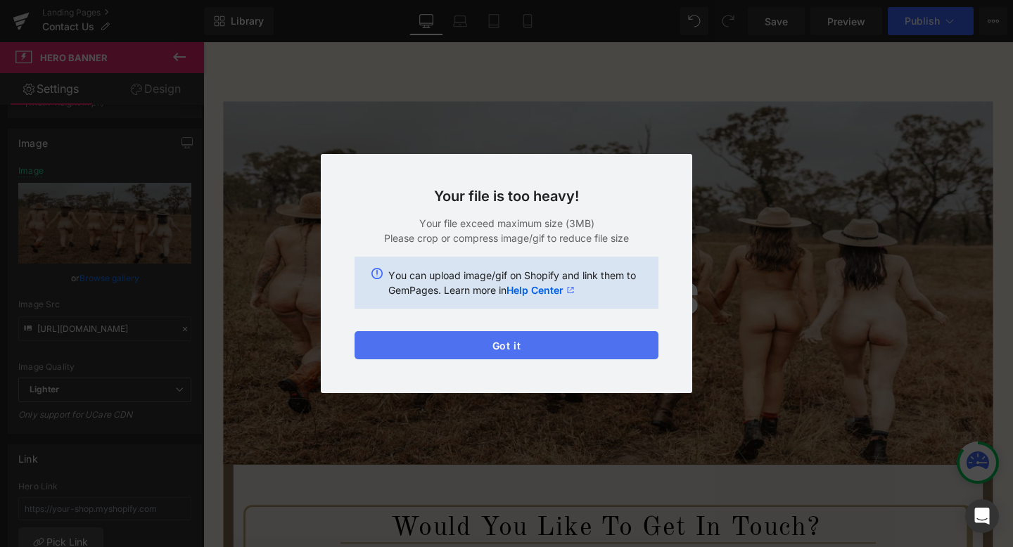
click at [599, 344] on button "Got it" at bounding box center [507, 345] width 304 height 28
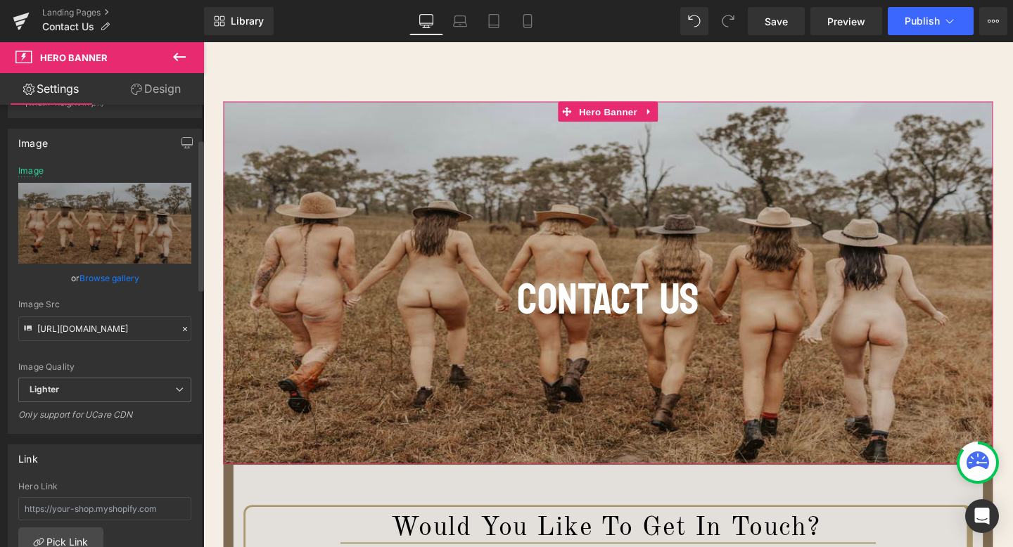
click at [94, 275] on link "Browse gallery" at bounding box center [110, 278] width 60 height 25
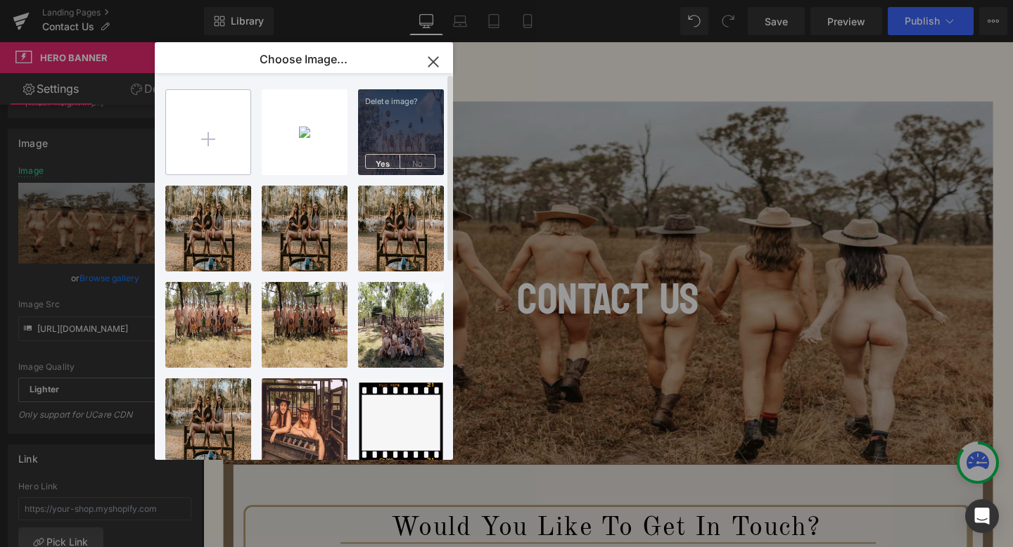
click at [220, 123] on input "file" at bounding box center [208, 132] width 84 height 84
click at [205, 135] on input "file" at bounding box center [208, 132] width 84 height 84
click at [415, 165] on span "No" at bounding box center [417, 161] width 35 height 15
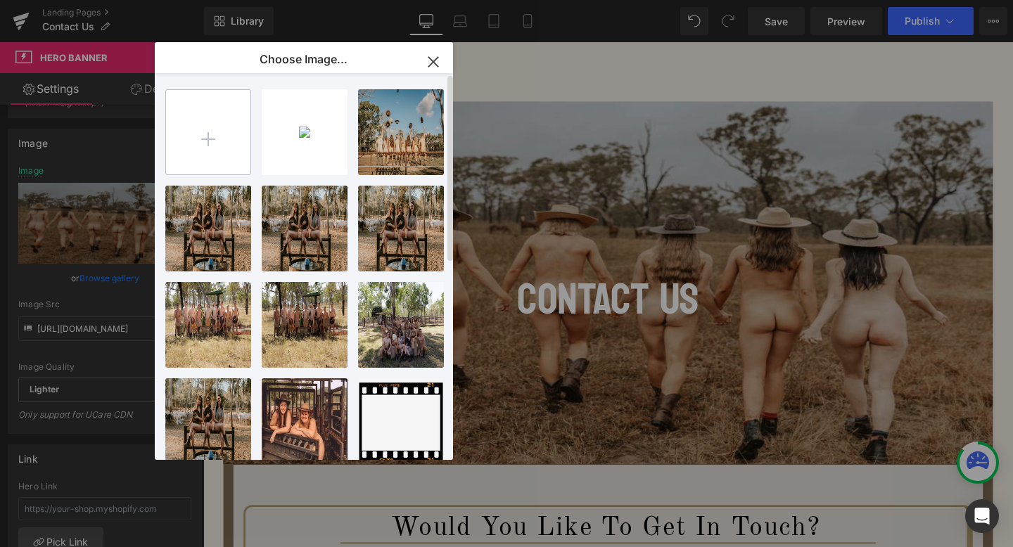
click at [215, 136] on input "file" at bounding box center [208, 132] width 84 height 84
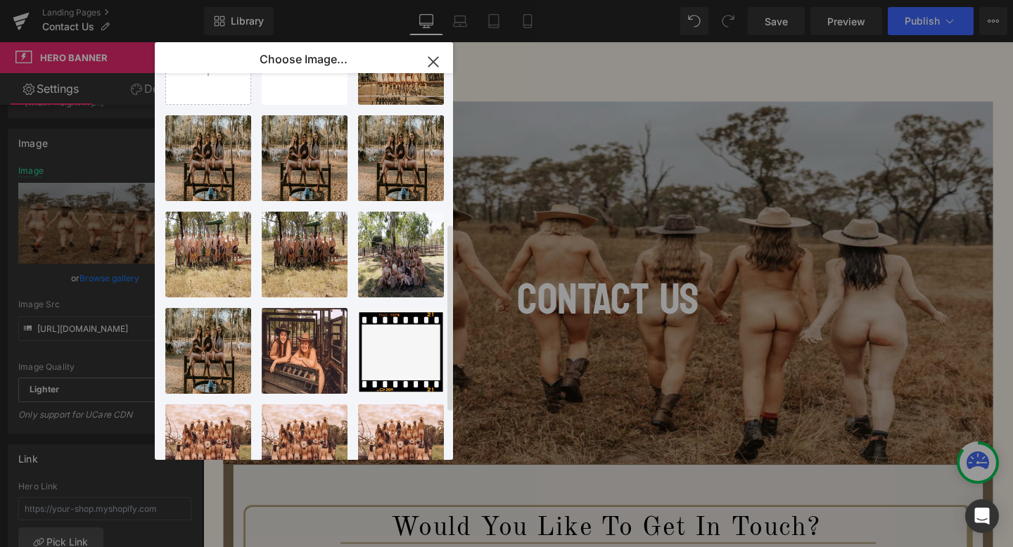
scroll to position [0, 0]
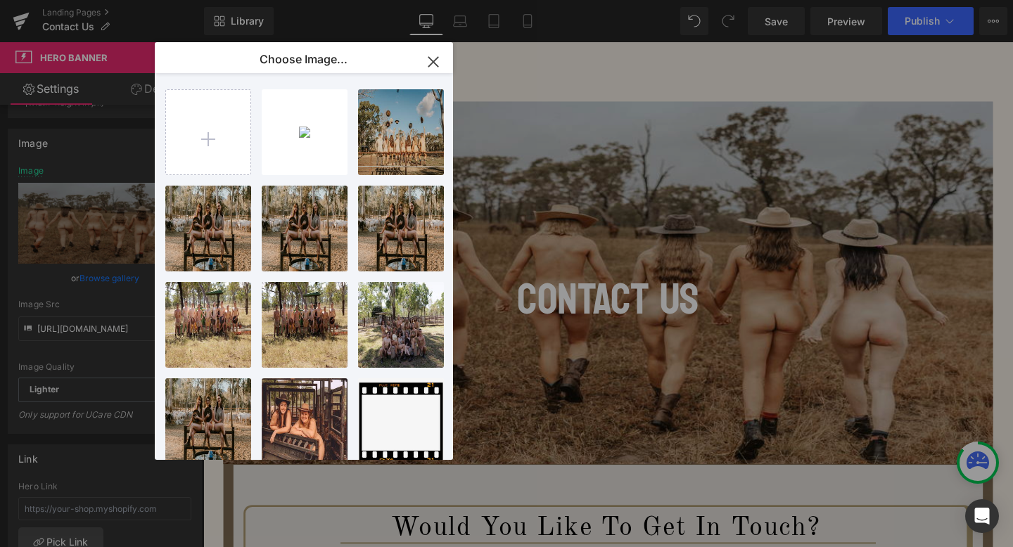
click at [433, 69] on icon "button" at bounding box center [433, 62] width 23 height 23
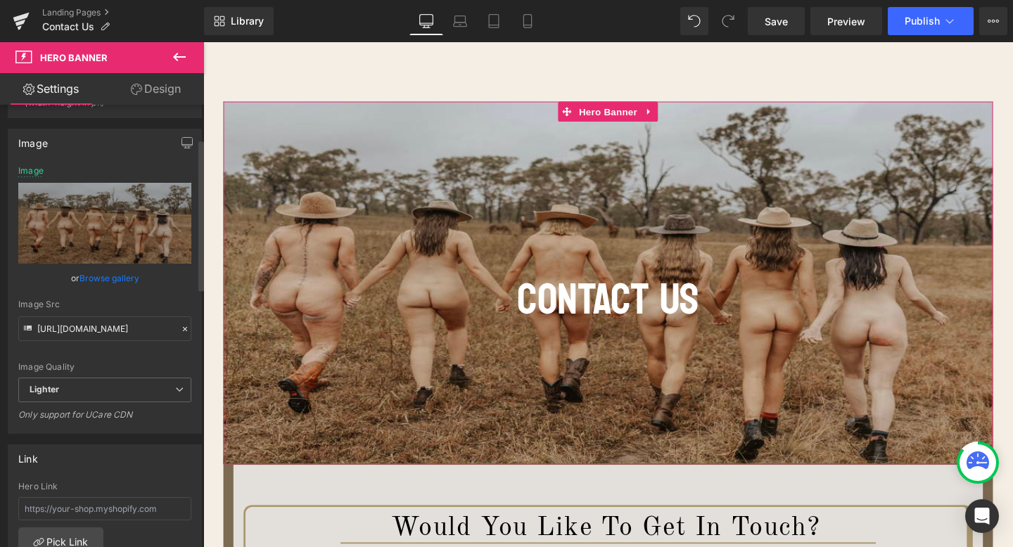
click at [103, 279] on link "Browse gallery" at bounding box center [110, 278] width 60 height 25
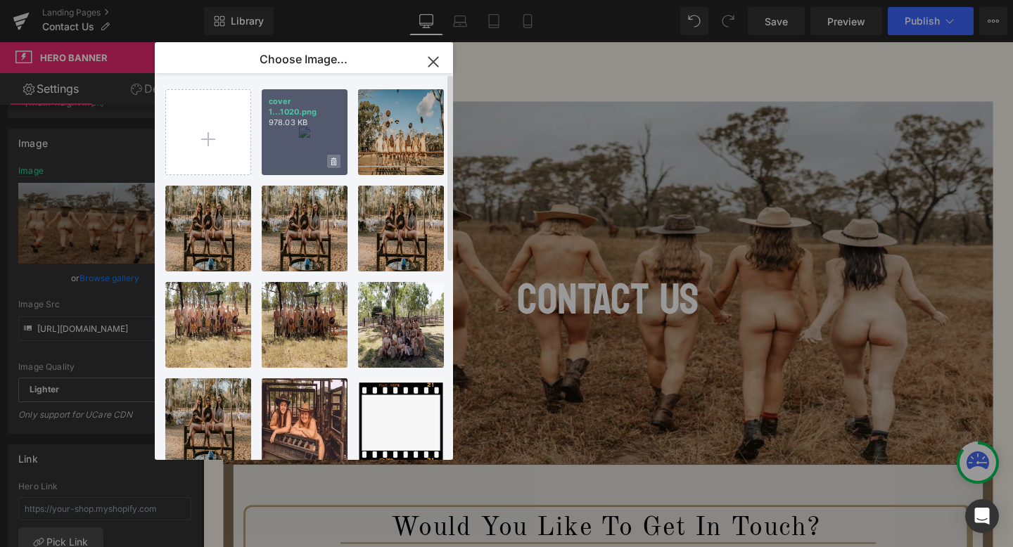
click at [333, 161] on icon at bounding box center [333, 162] width 5 height 8
click at [288, 160] on span "Yes" at bounding box center [286, 161] width 35 height 15
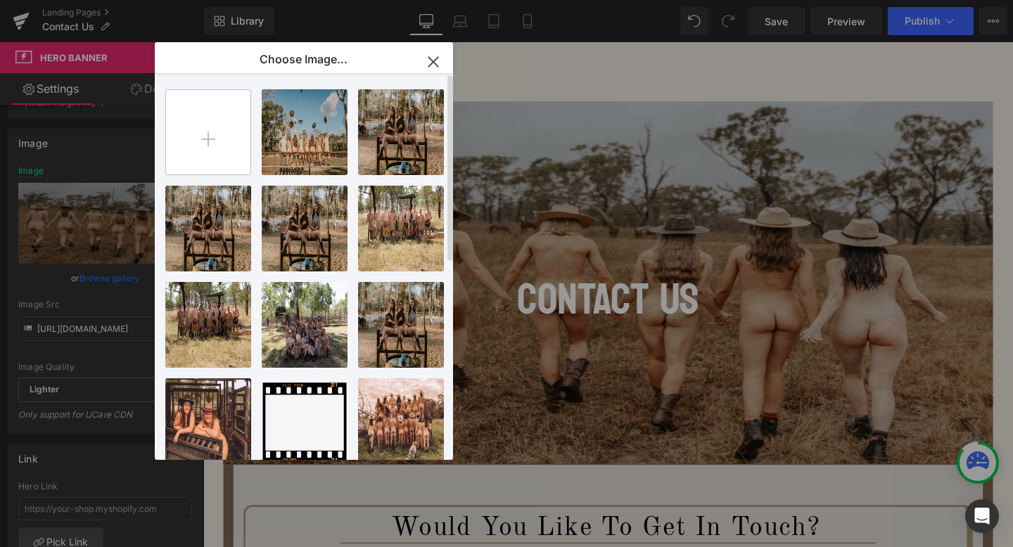
click at [210, 135] on input "file" at bounding box center [208, 132] width 84 height 84
type input "C:\fakepath\December.jpg"
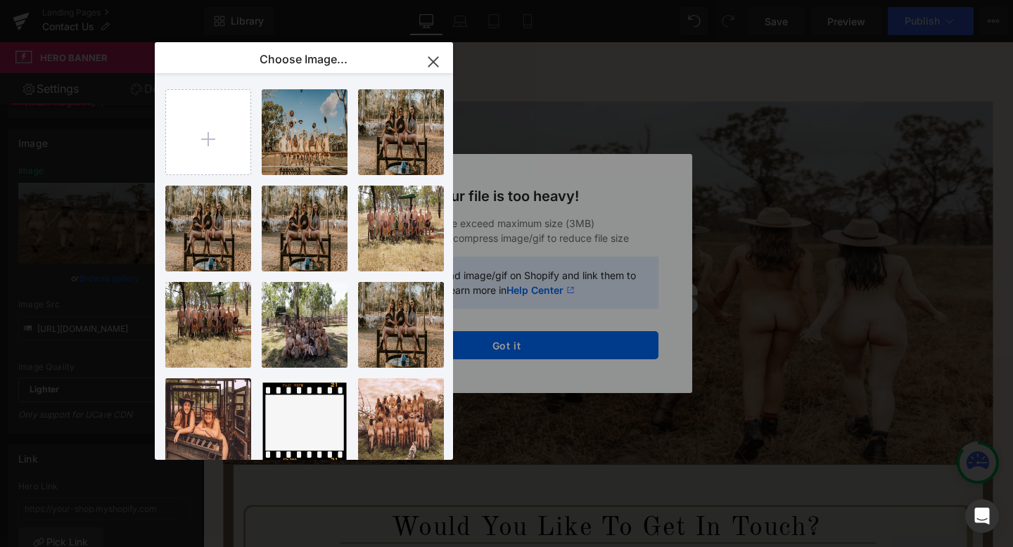
click at [587, 0] on div "Text Color Highlight Color #333333 Edit or remove link: Edit - Unlink - Cancel …" at bounding box center [506, 0] width 1013 height 0
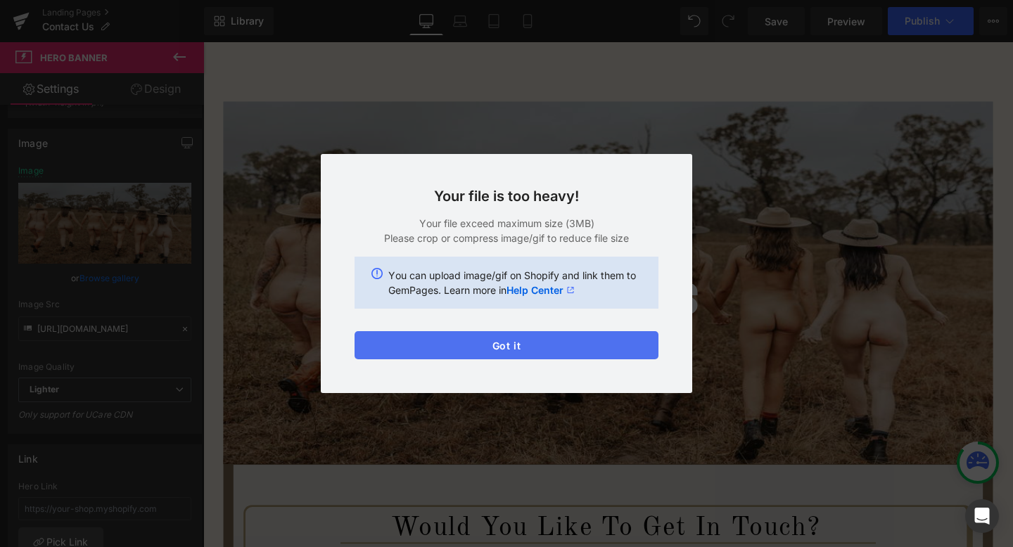
click at [585, 350] on button "Got it" at bounding box center [507, 345] width 304 height 28
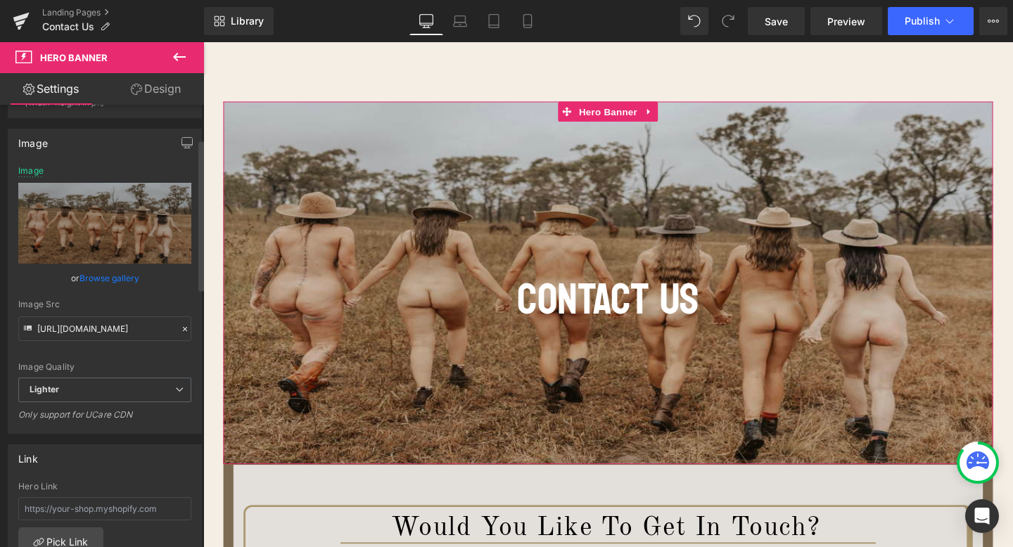
click at [97, 275] on link "Browse gallery" at bounding box center [110, 278] width 60 height 25
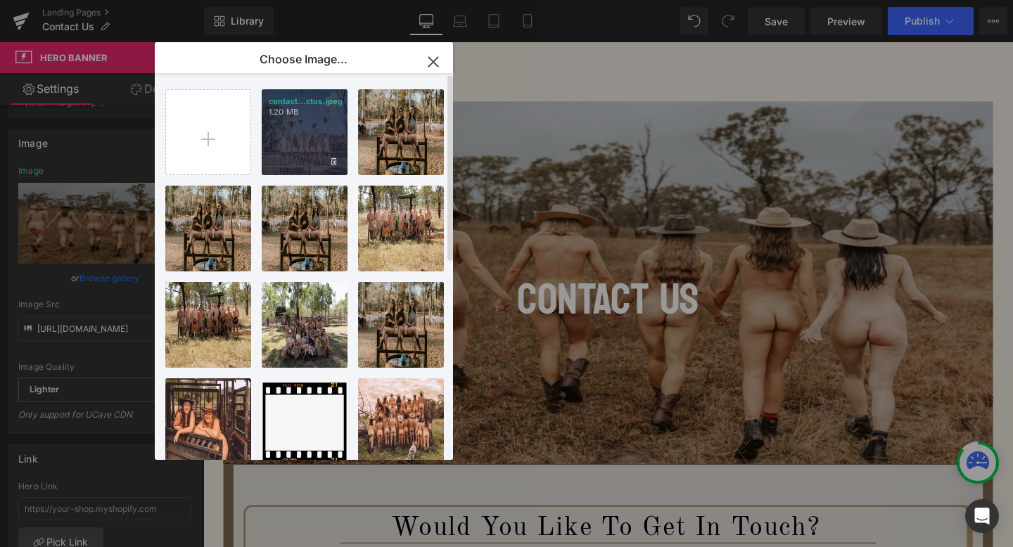
click at [269, 156] on div "contact...ctus.jpeg 1.20 MB" at bounding box center [305, 132] width 86 height 86
type input "[URL][DOMAIN_NAME]"
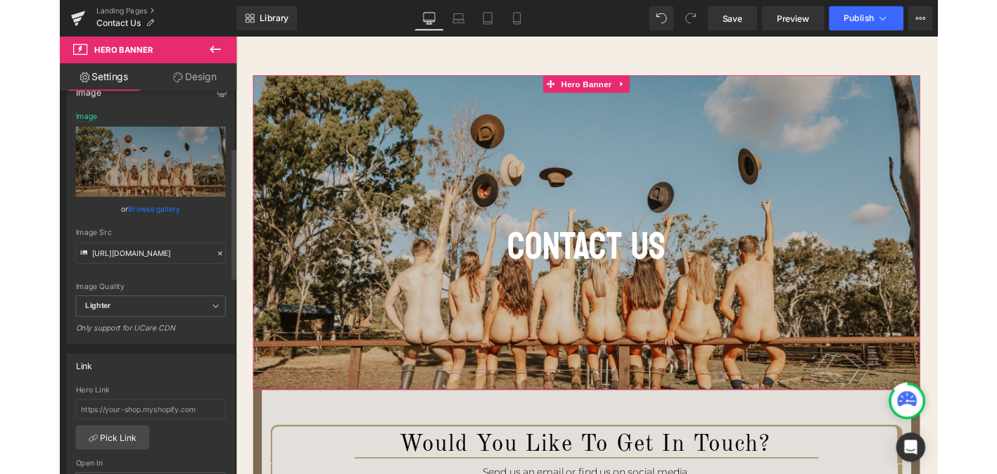
scroll to position [136, 0]
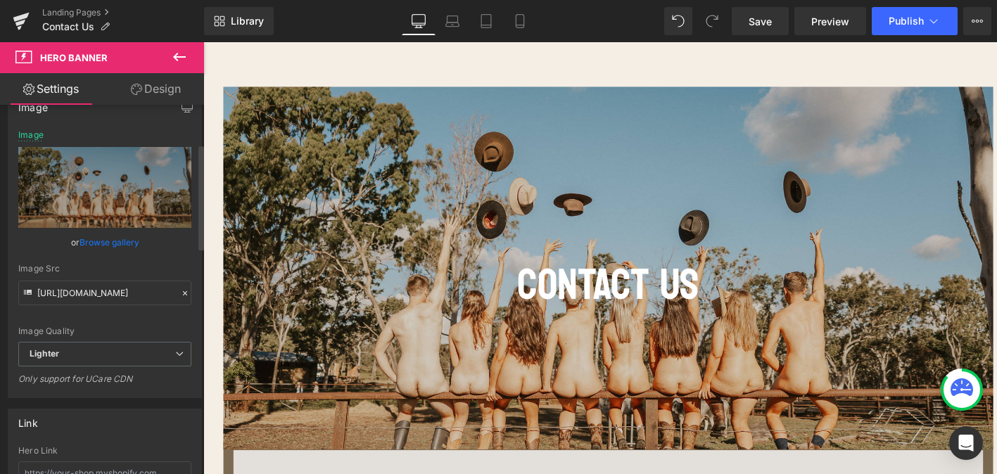
click at [119, 246] on link "Browse gallery" at bounding box center [110, 242] width 60 height 25
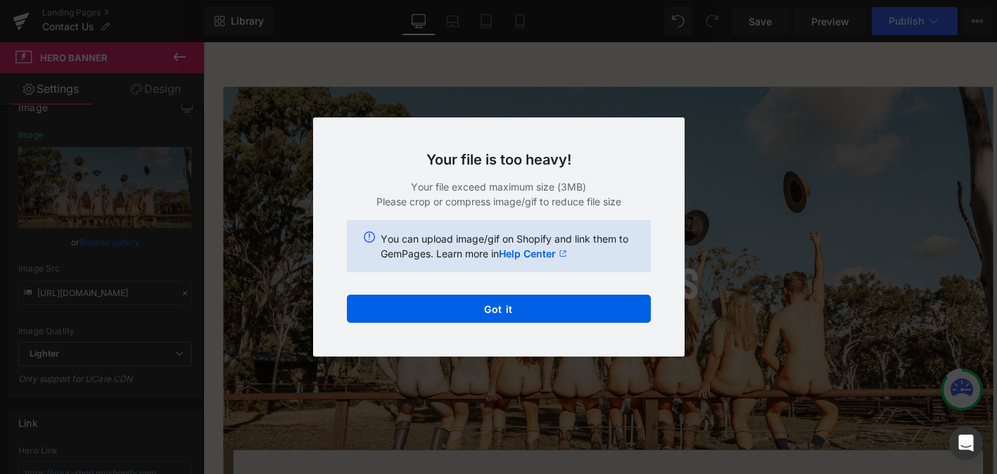
click at [592, 0] on div "Text Color Highlight Color #333333 Edit or remove link: Edit - Unlink - Cancel …" at bounding box center [498, 0] width 997 height 0
click at [592, 310] on button "Got it" at bounding box center [499, 309] width 304 height 28
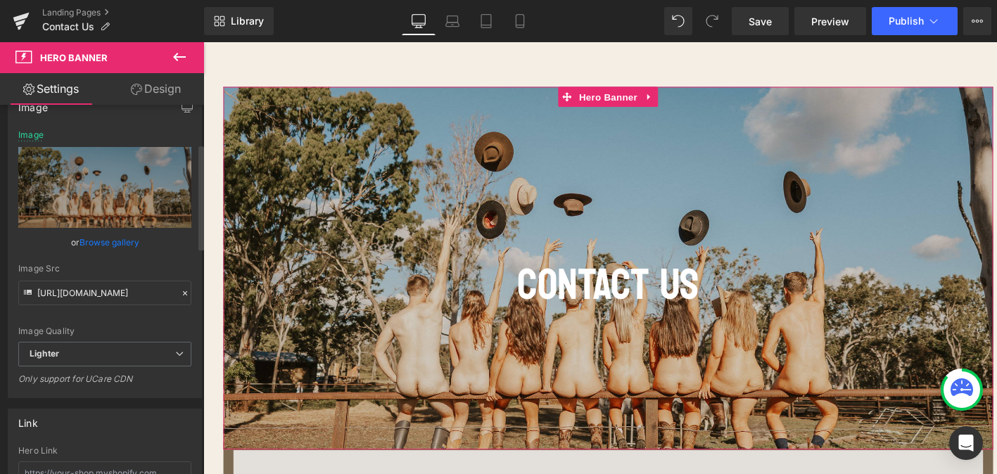
click at [103, 240] on link "Browse gallery" at bounding box center [110, 242] width 60 height 25
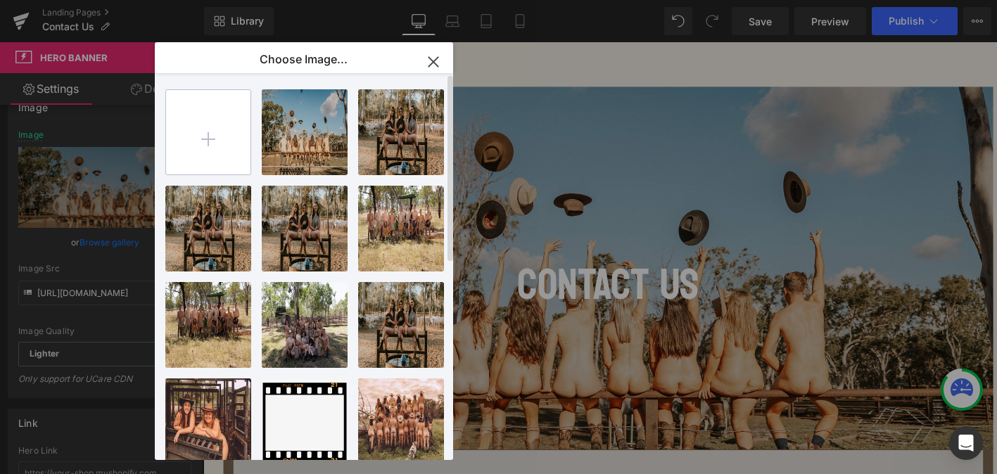
click at [192, 143] on input "file" at bounding box center [208, 132] width 84 height 84
type input "C:\fakepath\Contact us (pdf) .png.pdf"
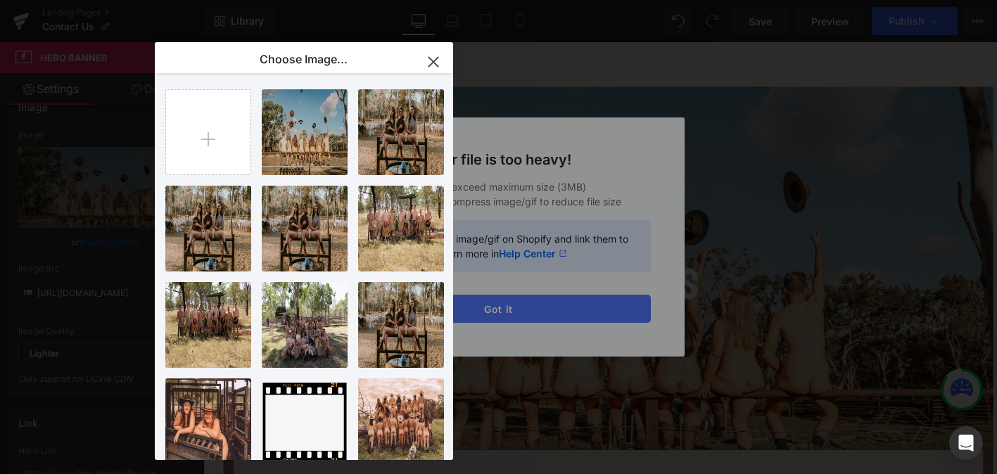
click at [635, 0] on div "Text Color Highlight Color #333333 Edit or remove link: Edit - Unlink - Cancel …" at bounding box center [498, 0] width 997 height 0
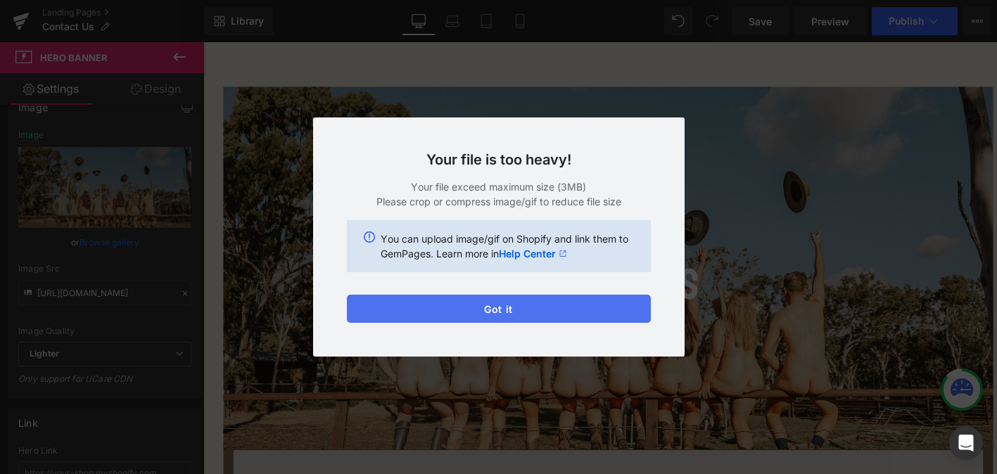
click at [635, 312] on button "Got it" at bounding box center [499, 309] width 304 height 28
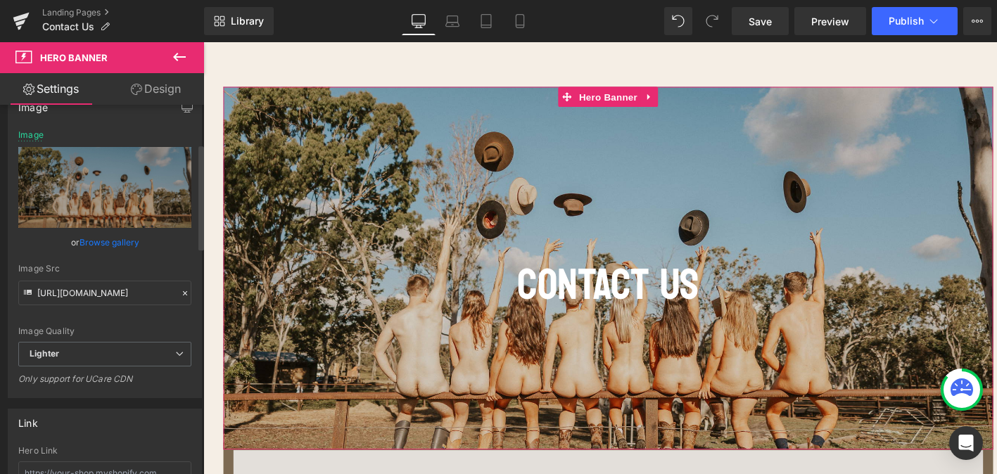
click at [113, 239] on link "Browse gallery" at bounding box center [110, 242] width 60 height 25
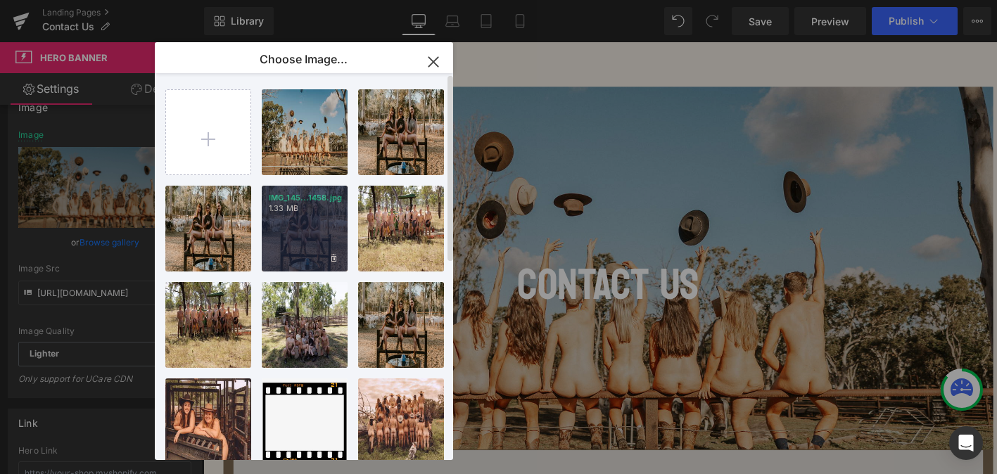
click at [267, 229] on div "IMG_145...1458.jpg 1.33 MB" at bounding box center [305, 229] width 86 height 86
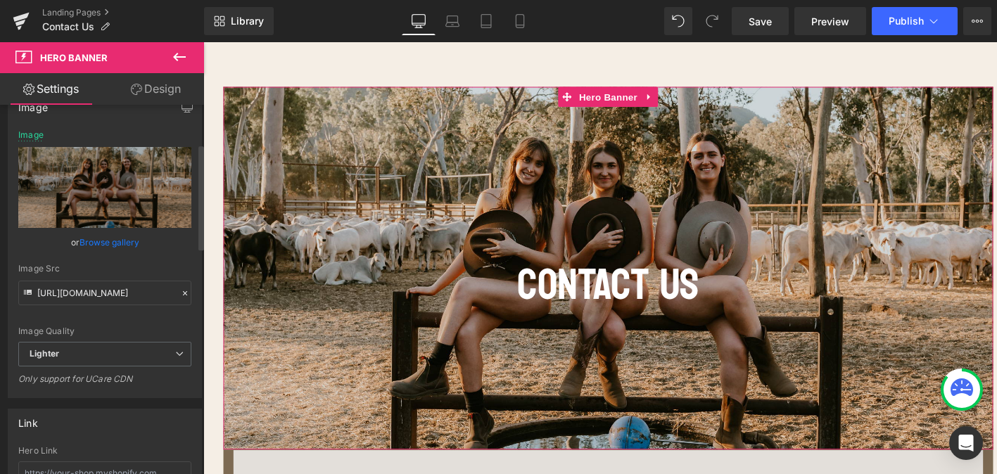
click at [113, 243] on link "Browse gallery" at bounding box center [110, 242] width 60 height 25
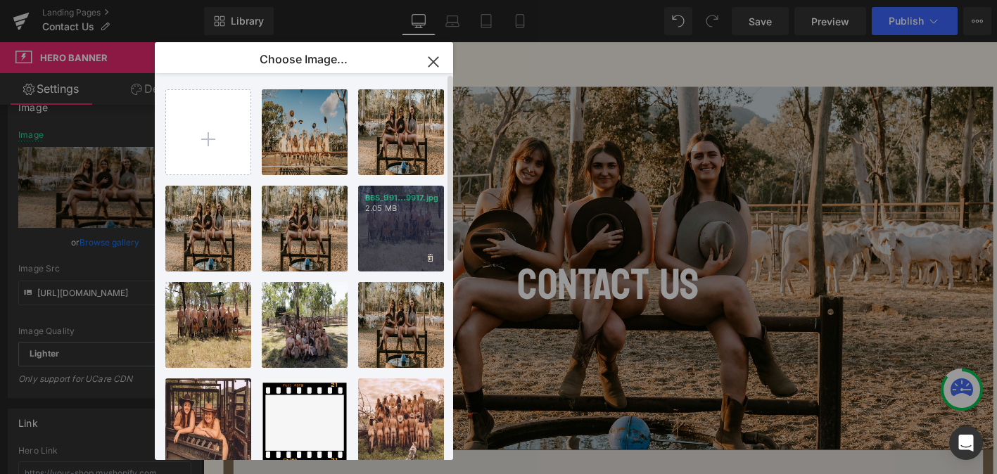
click at [379, 220] on div "BBS_991...9917.jpg 2.05 MB" at bounding box center [401, 229] width 86 height 86
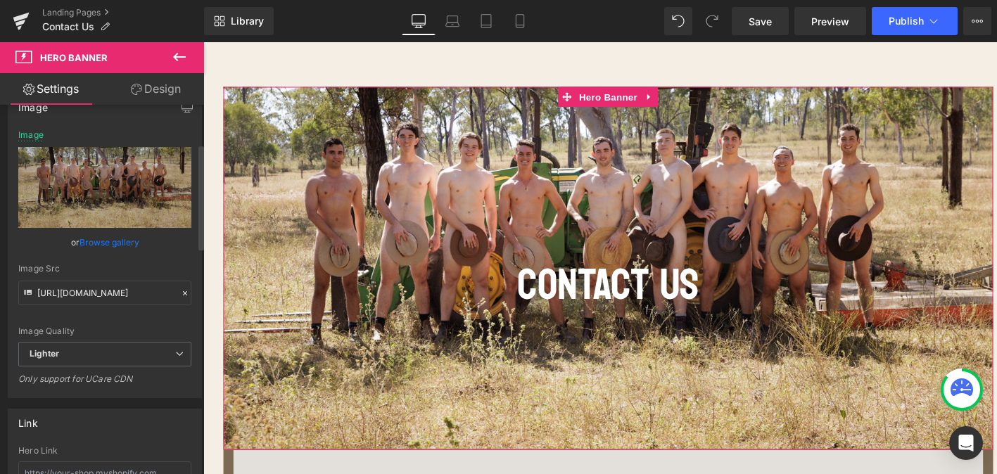
click at [113, 239] on link "Browse gallery" at bounding box center [110, 242] width 60 height 25
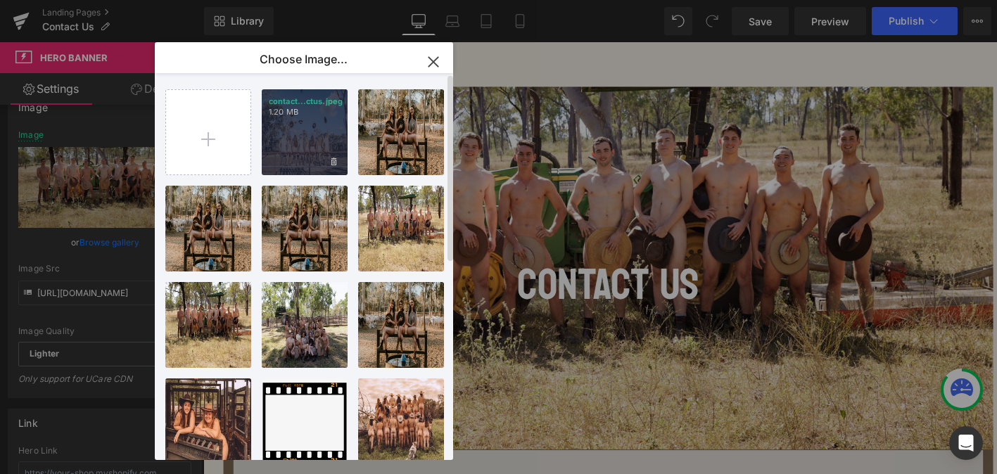
click at [291, 153] on div "contact...ctus.jpeg 1.20 MB" at bounding box center [305, 132] width 86 height 86
type input "[URL][DOMAIN_NAME]"
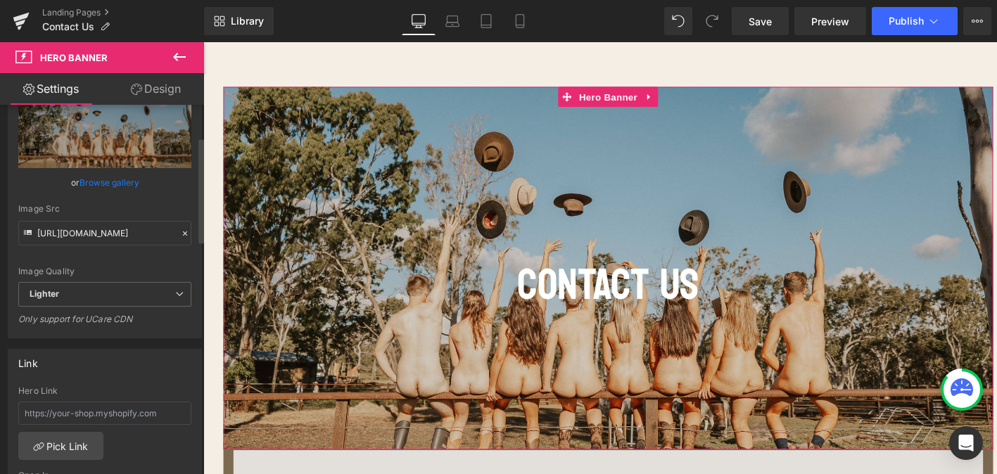
scroll to position [0, 0]
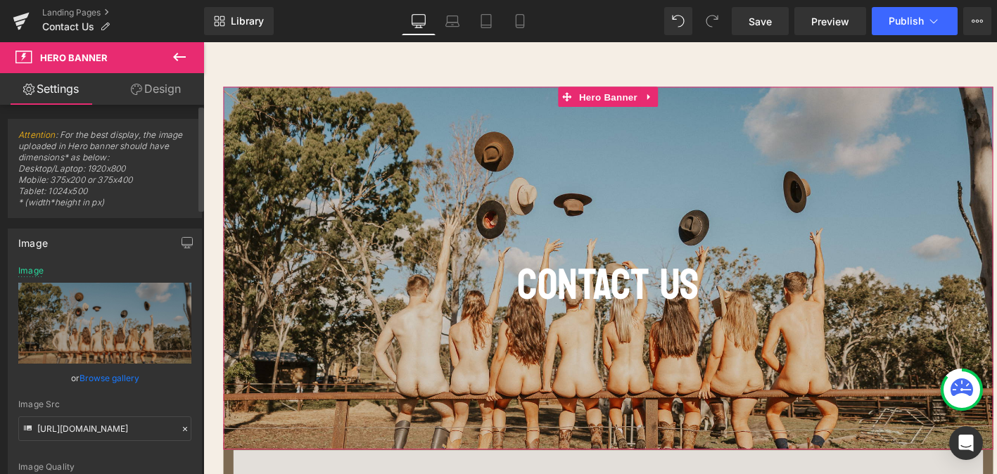
click at [99, 371] on link "Browse gallery" at bounding box center [110, 378] width 60 height 25
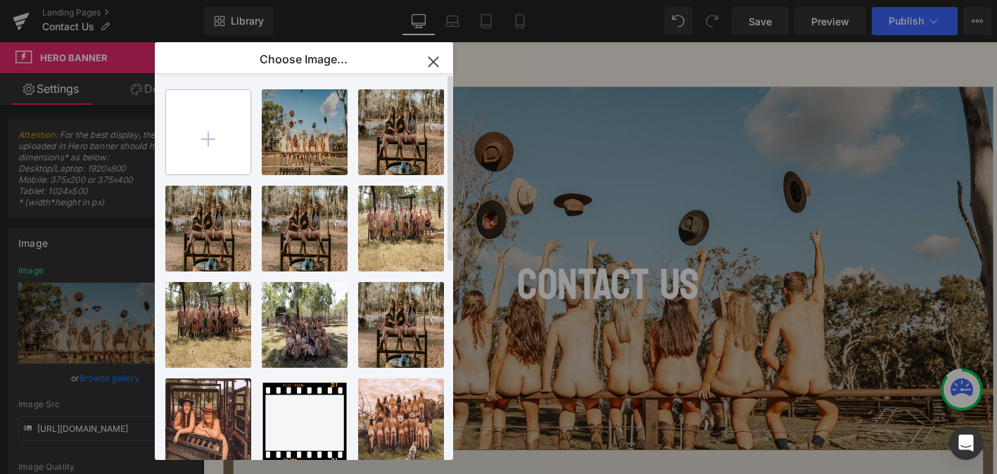
click at [220, 122] on input "file" at bounding box center [208, 132] width 84 height 84
type input "C:\fakepath\Back cover-min.png"
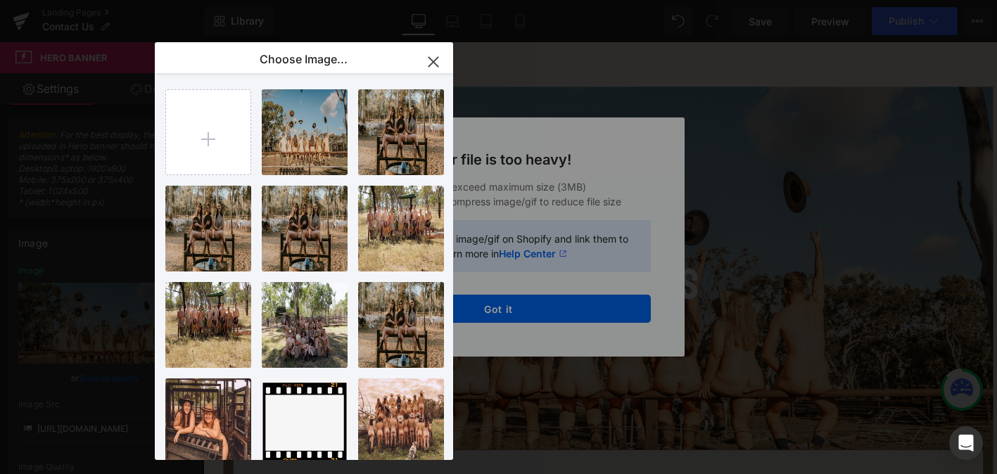
click at [435, 63] on icon "button" at bounding box center [432, 61] width 9 height 9
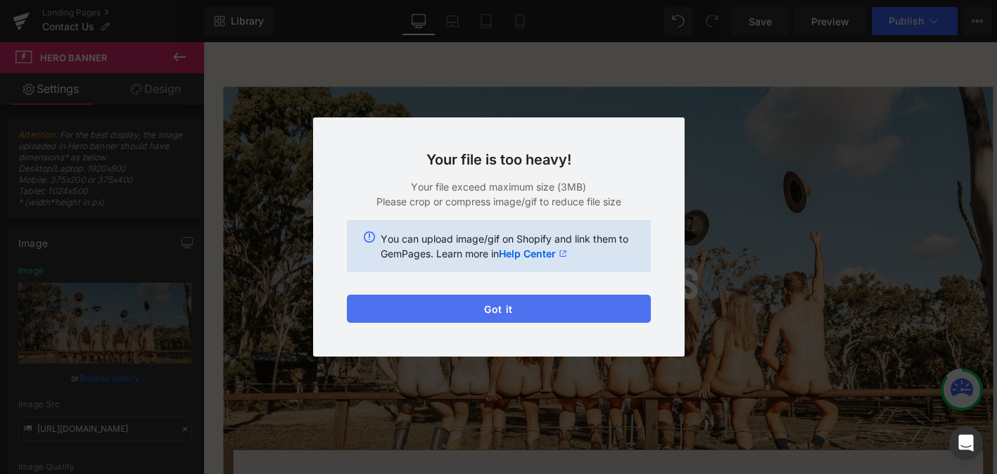
click at [580, 312] on button "Got it" at bounding box center [499, 309] width 304 height 28
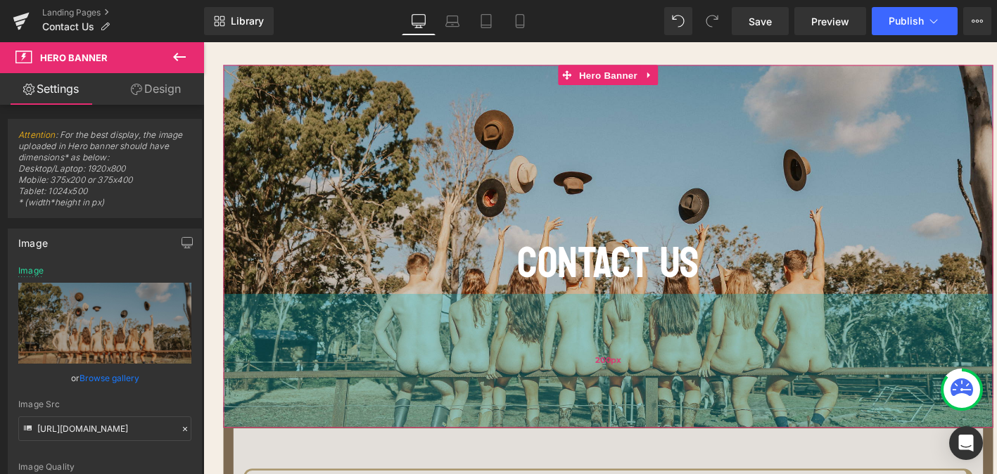
scroll to position [82, 0]
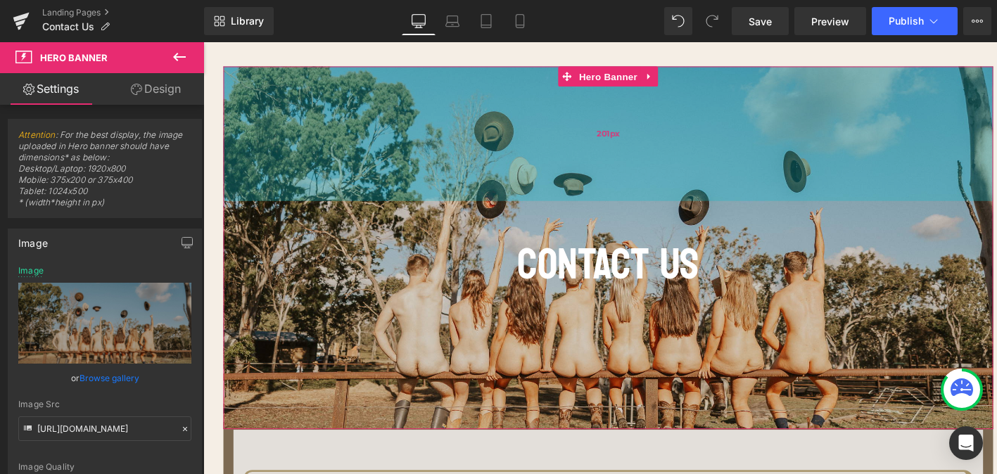
click at [318, 136] on div "201px" at bounding box center [628, 138] width 809 height 141
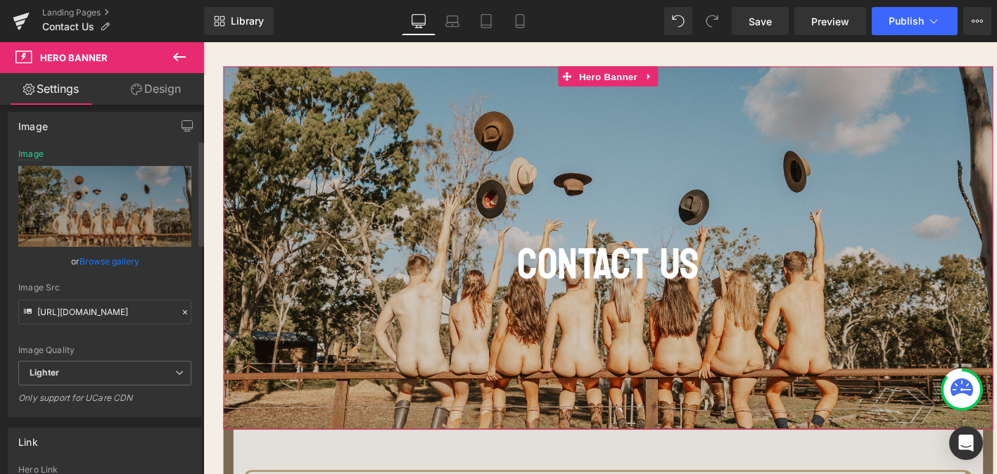
scroll to position [107, 0]
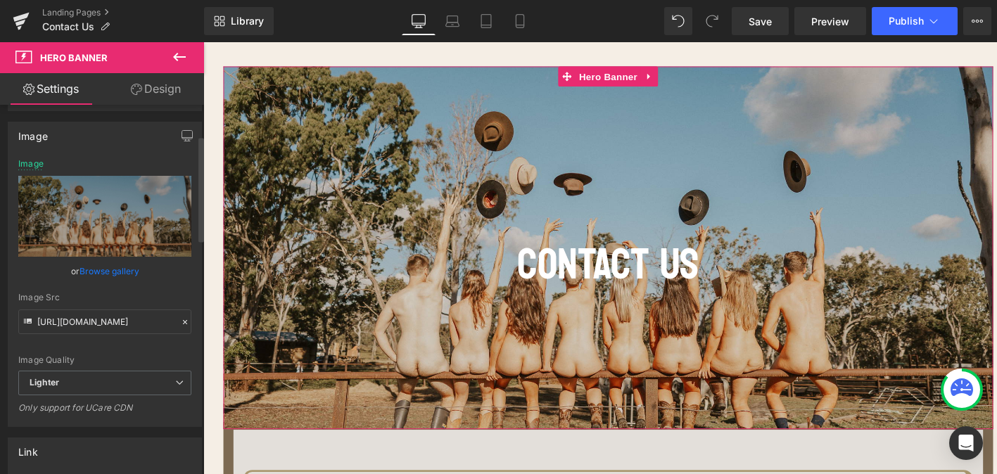
click at [98, 272] on link "Browse gallery" at bounding box center [110, 271] width 60 height 25
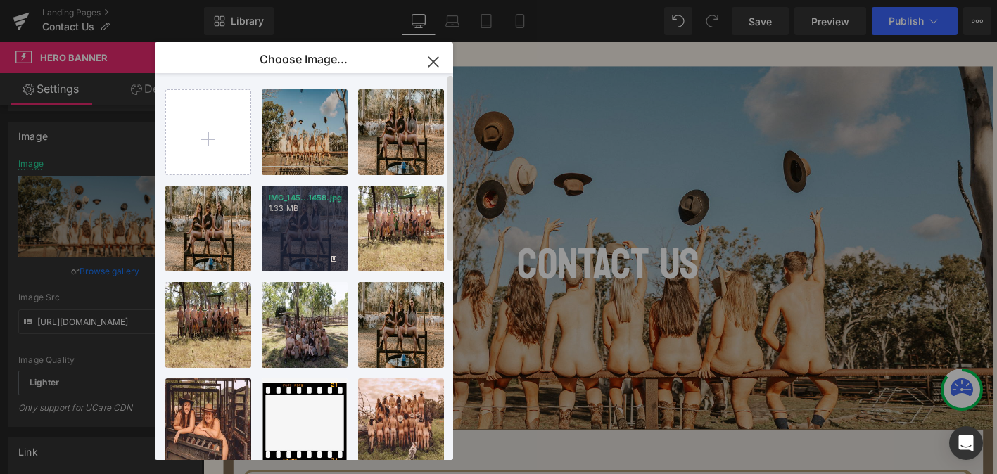
click at [325, 248] on div "IMG_145...1458.jpg 1.33 MB" at bounding box center [305, 229] width 86 height 86
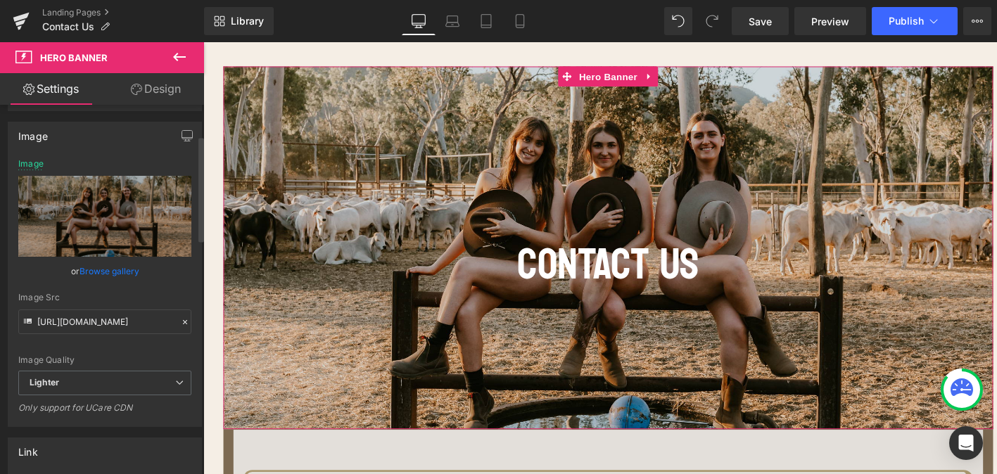
click at [115, 268] on link "Browse gallery" at bounding box center [110, 271] width 60 height 25
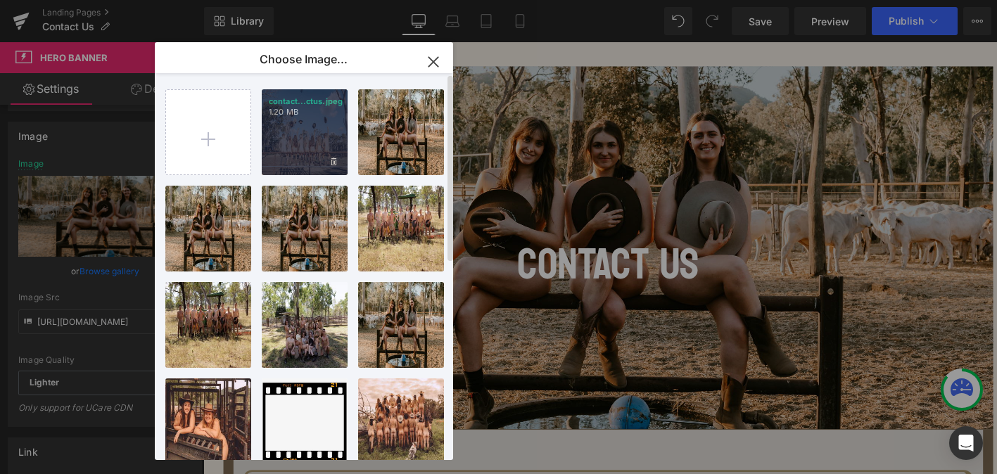
click at [296, 153] on div "contact...ctus.jpeg 1.20 MB" at bounding box center [305, 132] width 86 height 86
type input "[URL][DOMAIN_NAME]"
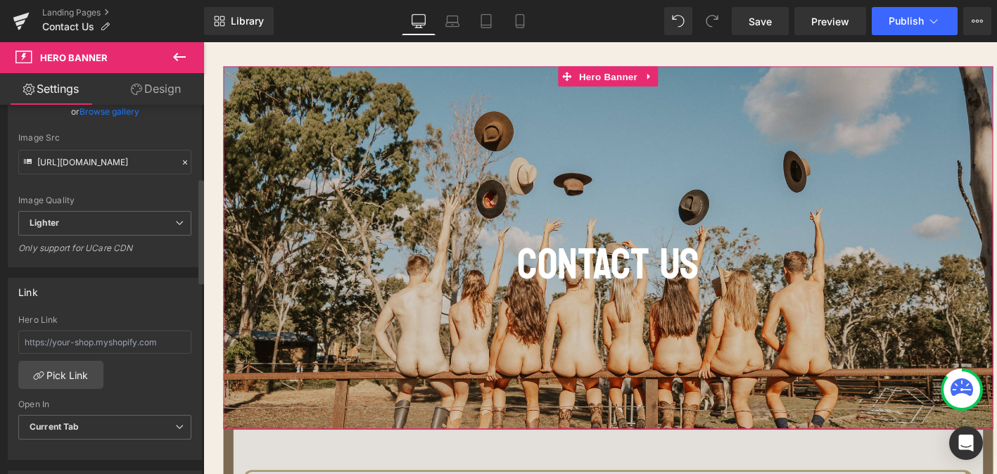
scroll to position [0, 0]
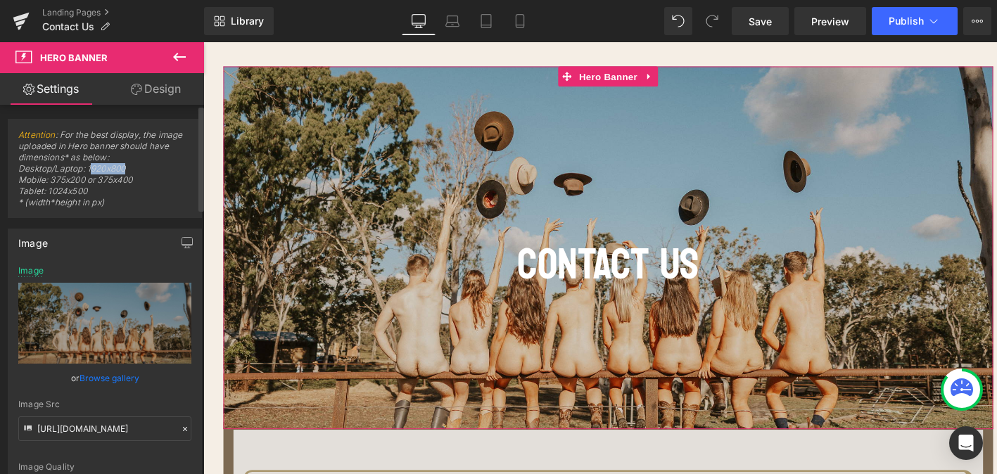
drag, startPoint x: 89, startPoint y: 170, endPoint x: 131, endPoint y: 168, distance: 41.5
click at [132, 169] on span "Attention : For the best display, the image uploaded in Hero banner should have…" at bounding box center [104, 173] width 173 height 88
click at [131, 169] on span "Attention : For the best display, the image uploaded in Hero banner should have…" at bounding box center [104, 173] width 173 height 88
click at [89, 373] on link "Browse gallery" at bounding box center [110, 378] width 60 height 25
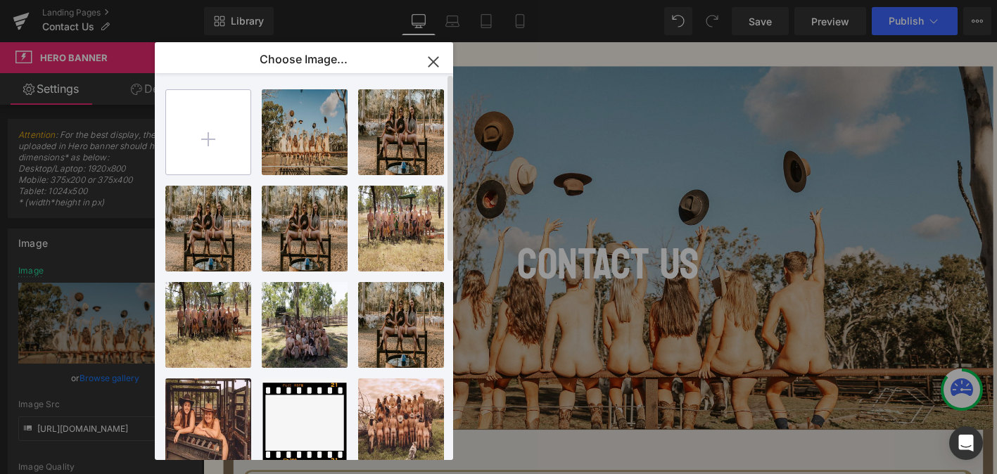
click at [207, 103] on input "file" at bounding box center [208, 132] width 84 height 84
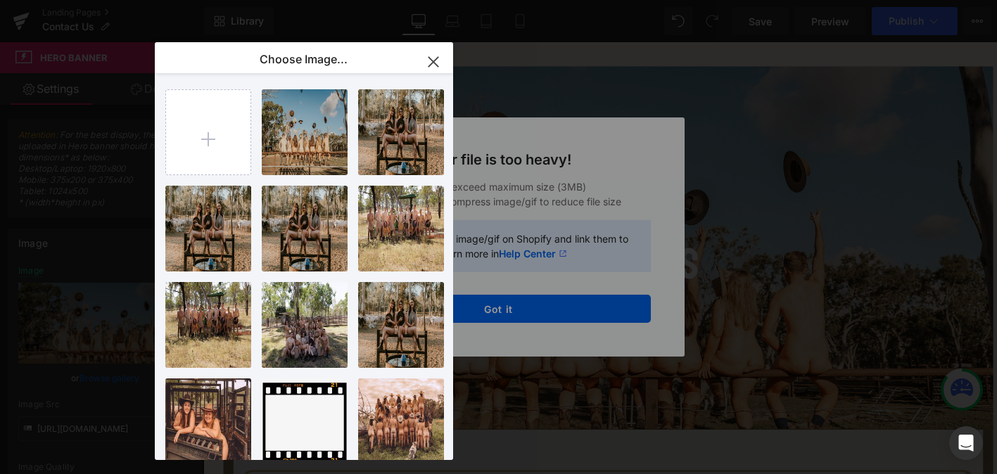
click at [570, 0] on div "Text Color Highlight Color #333333 Edit or remove link: Edit - Unlink - Cancel …" at bounding box center [498, 0] width 997 height 0
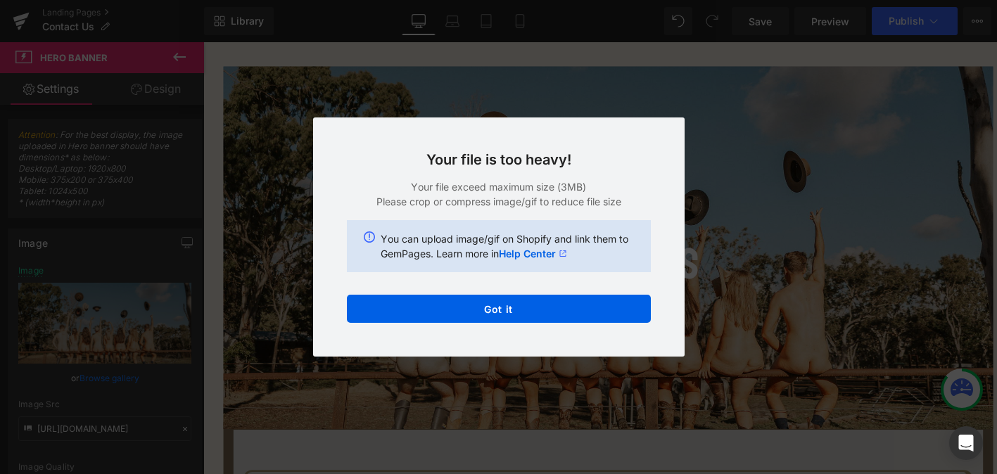
click at [570, 314] on button "Got it" at bounding box center [499, 309] width 304 height 28
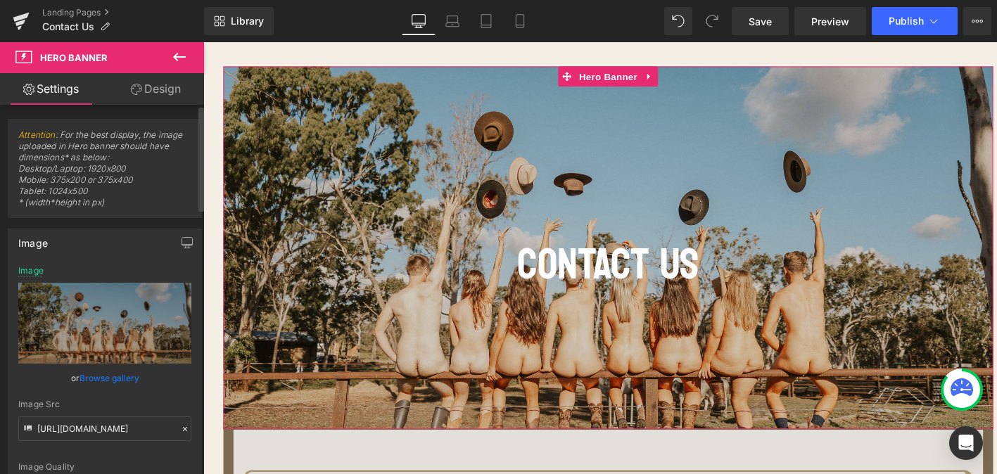
click at [105, 379] on link "Browse gallery" at bounding box center [110, 378] width 60 height 25
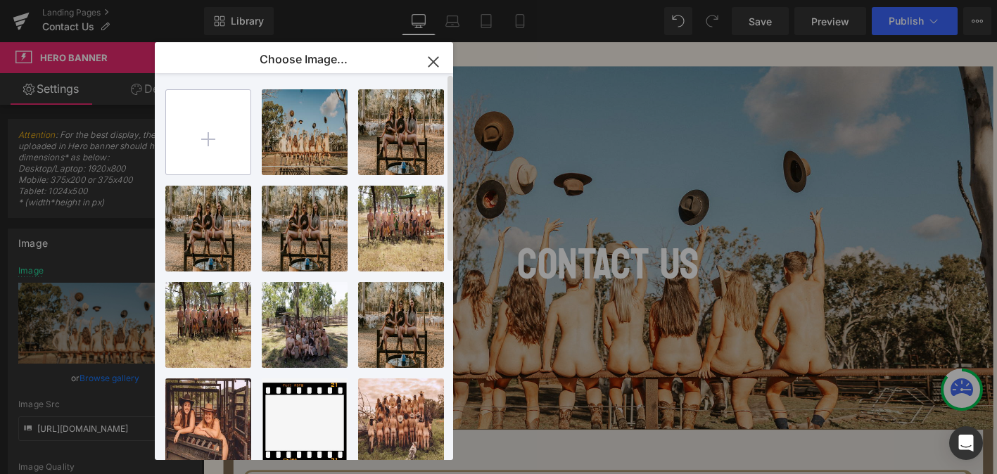
click at [191, 146] on input "file" at bounding box center [208, 132] width 84 height 84
type input "C:\fakepath\Back cover_resized (1)_resized.png"
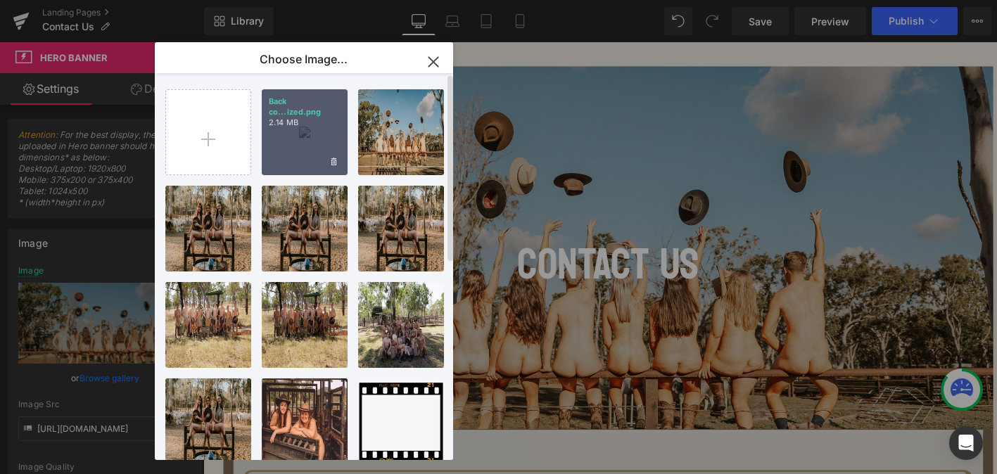
click at [308, 145] on div "Back co...ized.png 2.14 MB" at bounding box center [305, 132] width 86 height 86
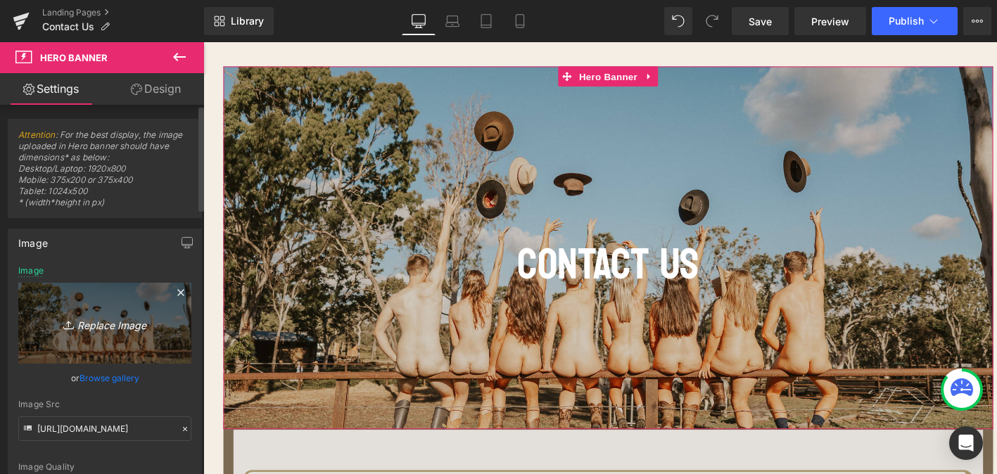
click at [113, 315] on icon "Replace Image" at bounding box center [105, 324] width 113 height 18
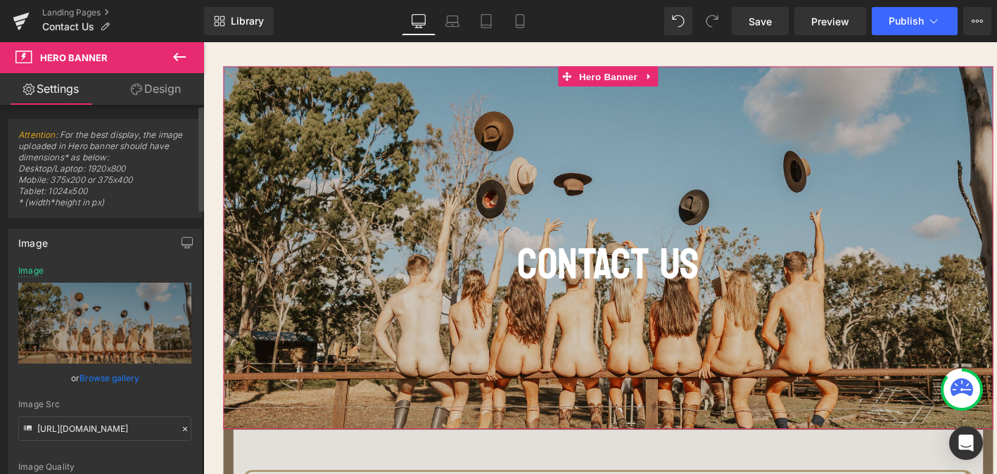
click at [110, 379] on link "Browse gallery" at bounding box center [110, 378] width 60 height 25
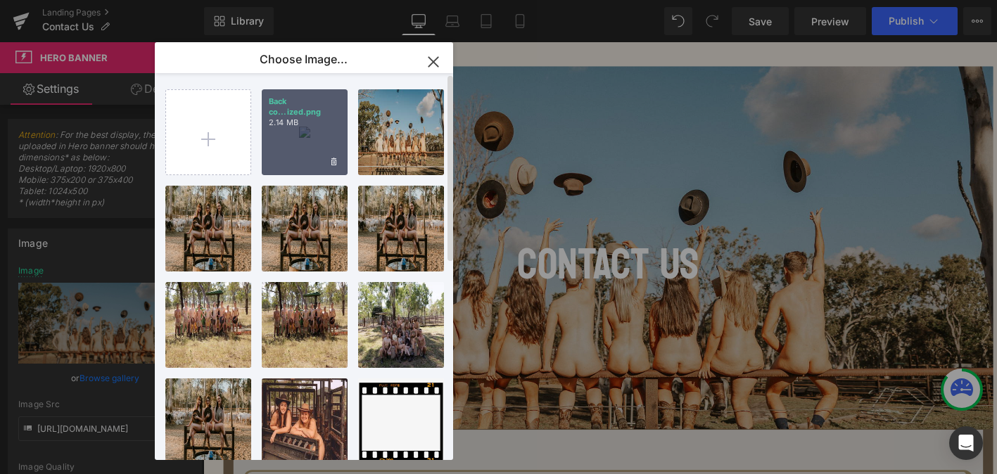
click at [306, 148] on div "Back co...ized.png 2.14 MB" at bounding box center [305, 132] width 86 height 86
type input "[URL][DOMAIN_NAME]"
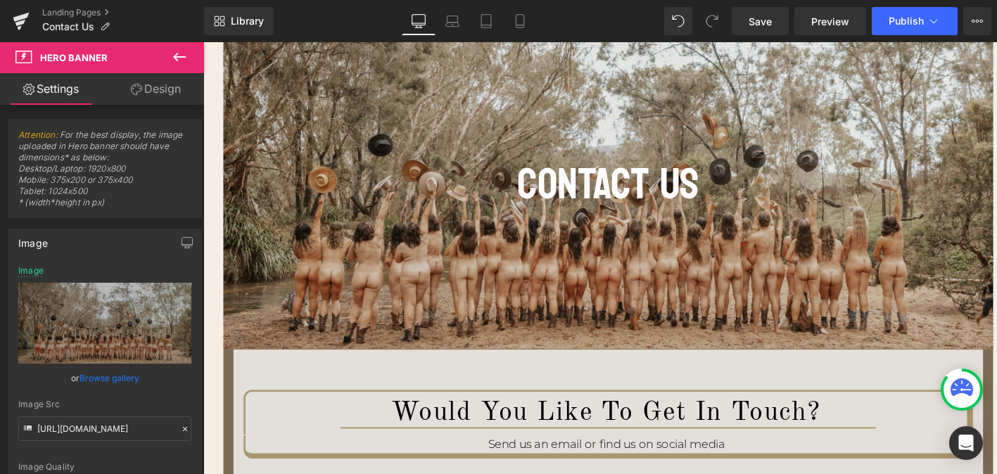
scroll to position [182, 0]
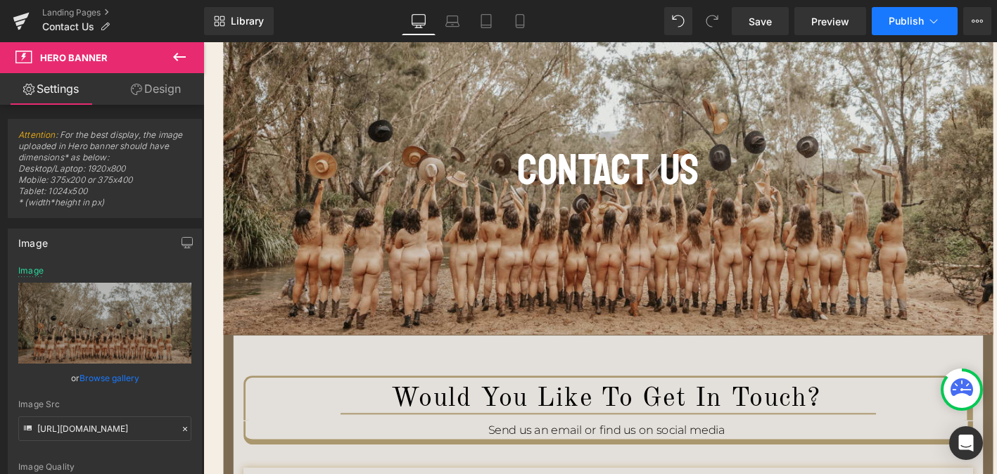
click at [897, 24] on span "Publish" at bounding box center [906, 20] width 35 height 11
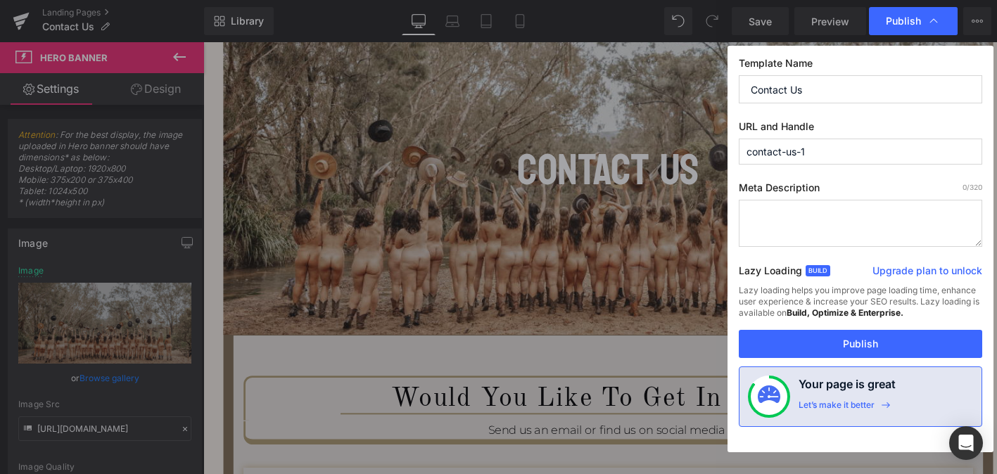
click at [897, 24] on span "Publish" at bounding box center [903, 21] width 35 height 13
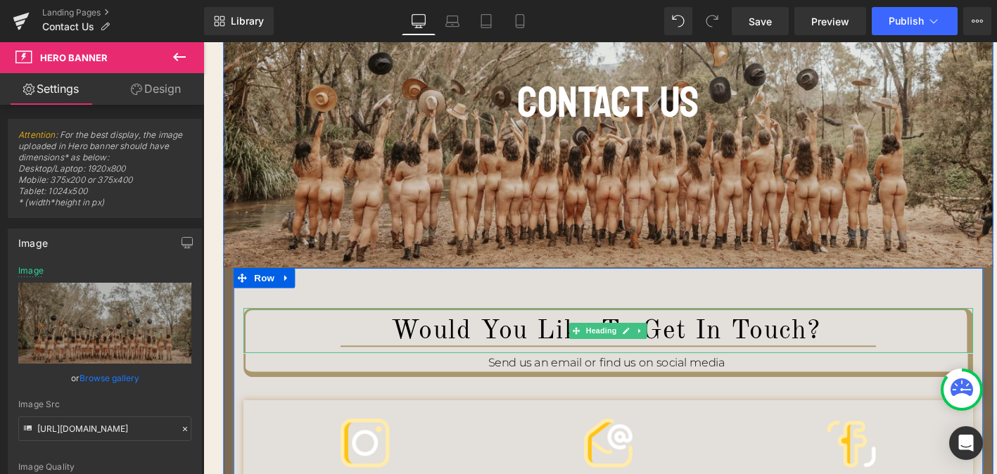
scroll to position [251, 0]
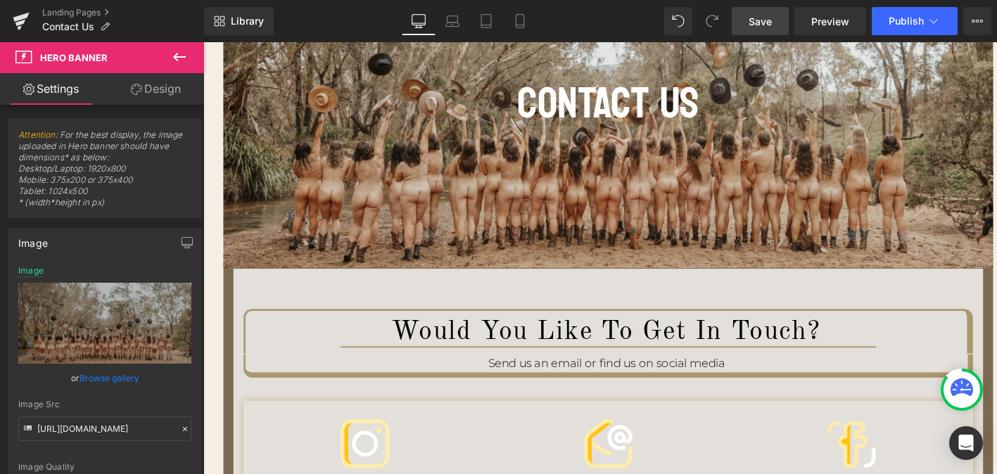
click at [754, 24] on span "Save" at bounding box center [760, 21] width 23 height 15
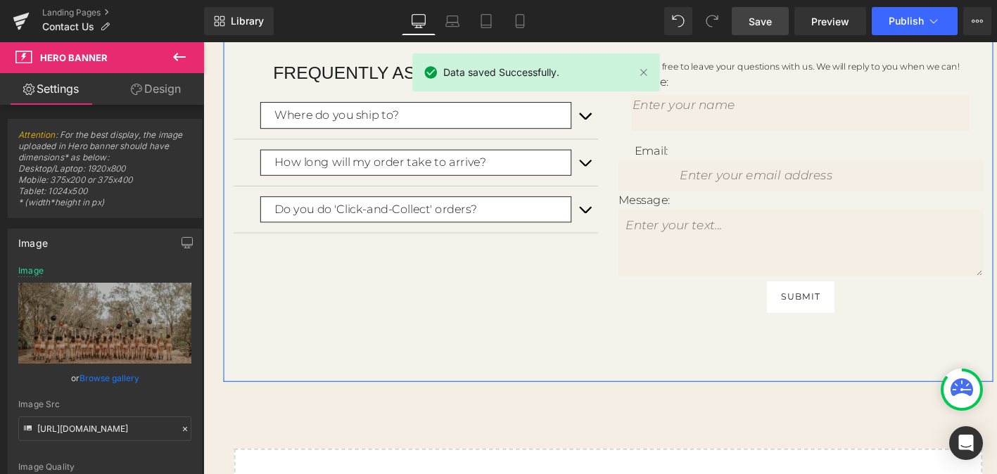
scroll to position [0, 0]
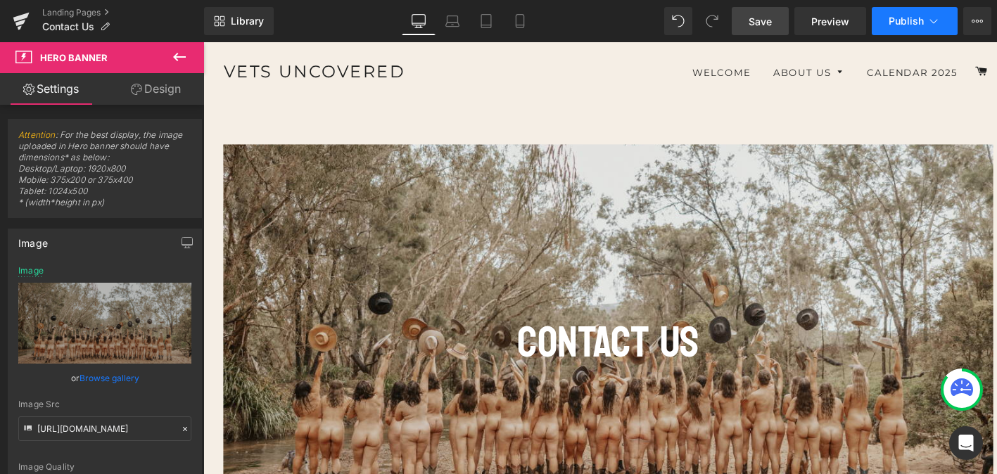
click at [891, 20] on span "Publish" at bounding box center [906, 20] width 35 height 11
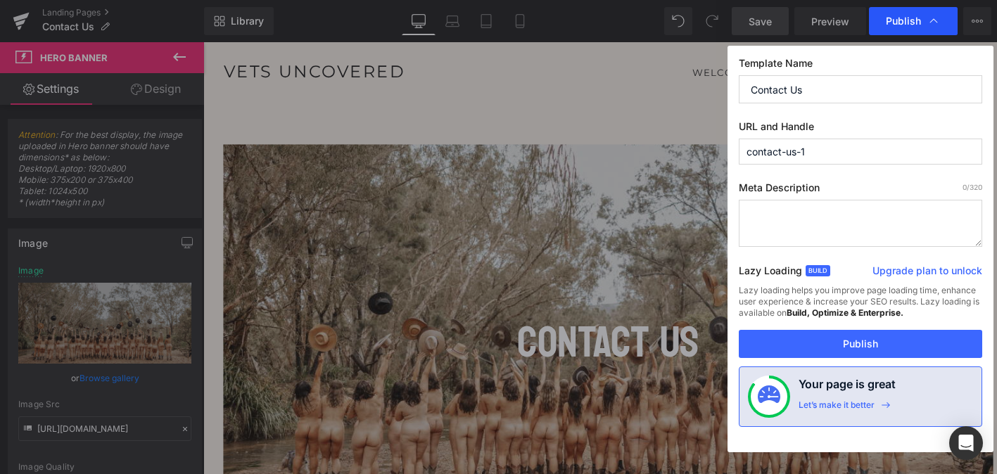
click at [926, 18] on span "Publish" at bounding box center [913, 21] width 55 height 14
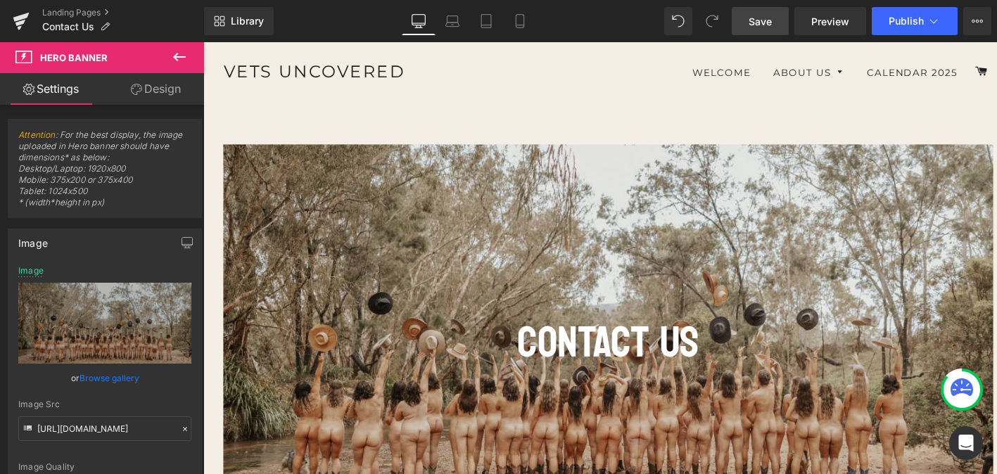
click at [926, 18] on button "Publish" at bounding box center [915, 21] width 86 height 28
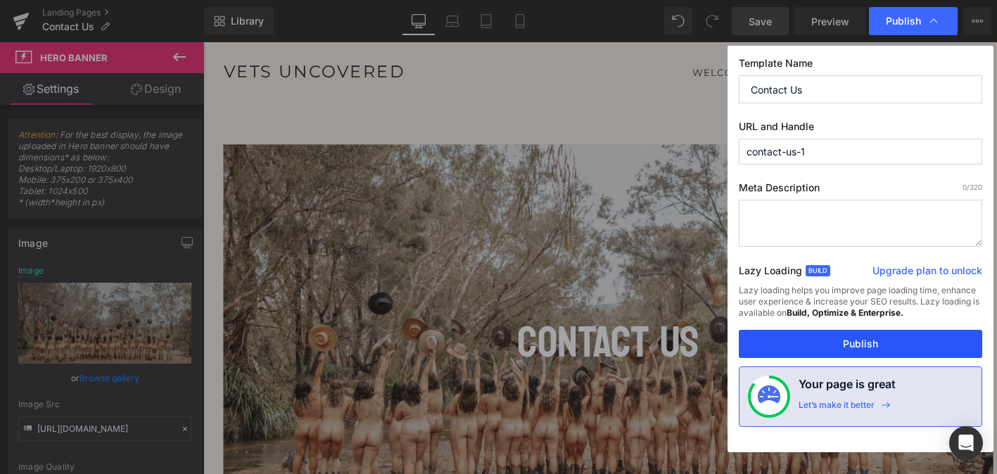
click at [874, 346] on button "Publish" at bounding box center [860, 344] width 243 height 28
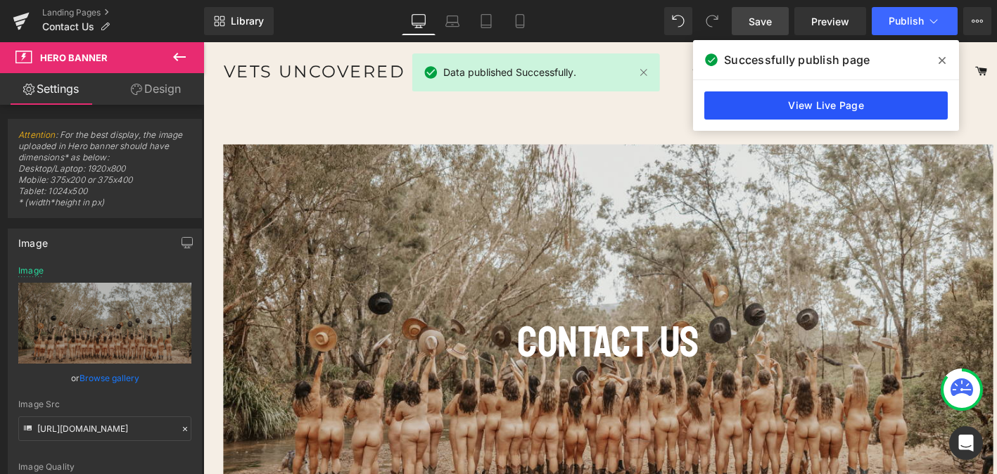
click at [761, 111] on link "View Live Page" at bounding box center [825, 105] width 243 height 28
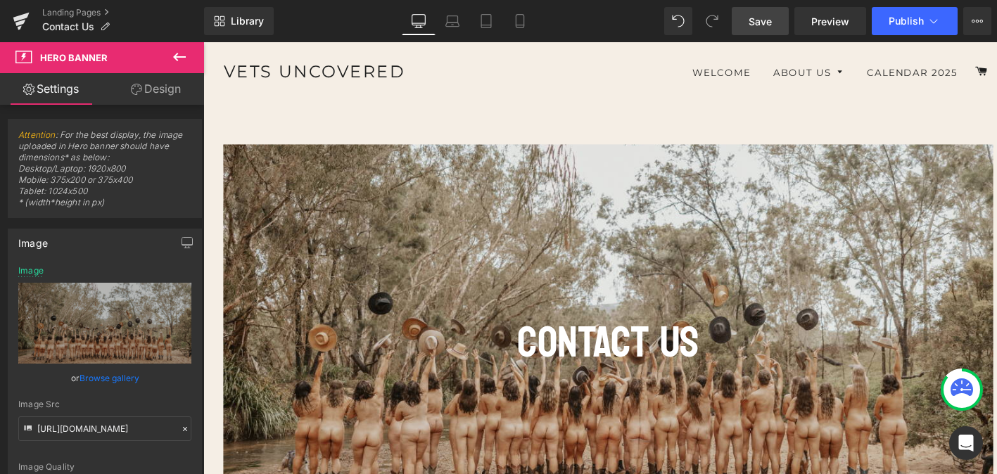
click at [763, 23] on span "Save" at bounding box center [760, 21] width 23 height 15
click at [27, 11] on icon at bounding box center [21, 21] width 17 height 35
